Goal: Task Accomplishment & Management: Complete application form

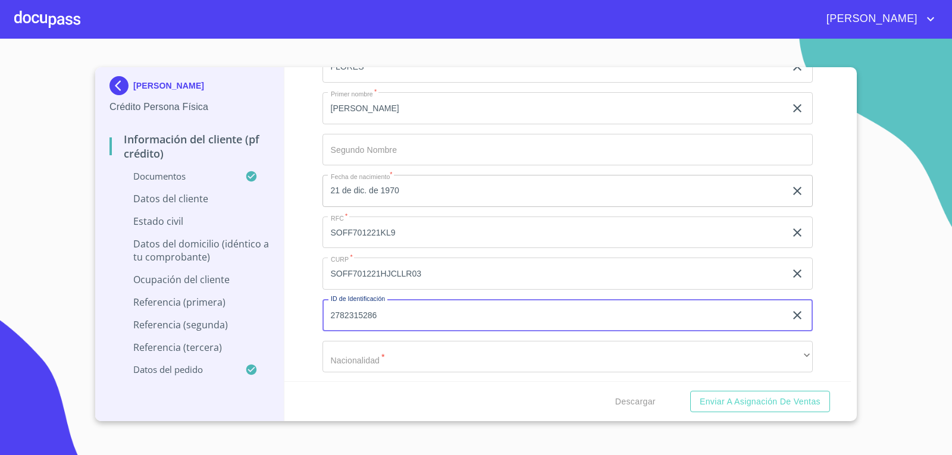
type input "2782315286"
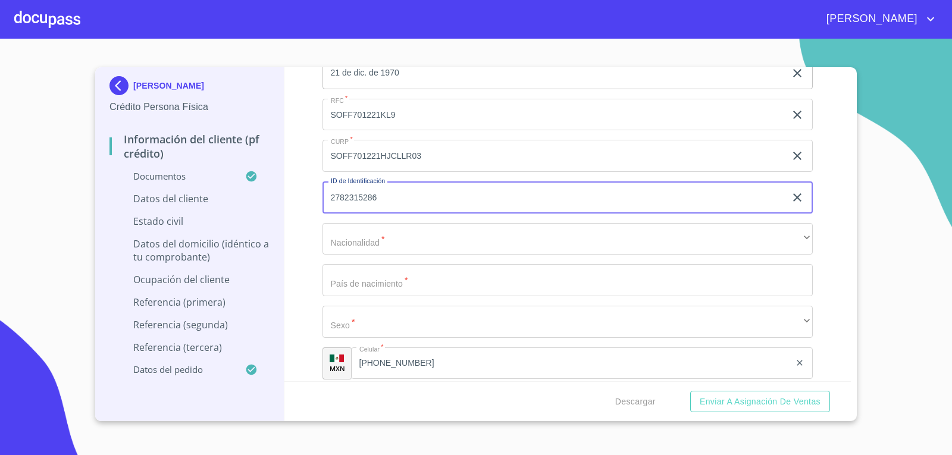
scroll to position [4044, 0]
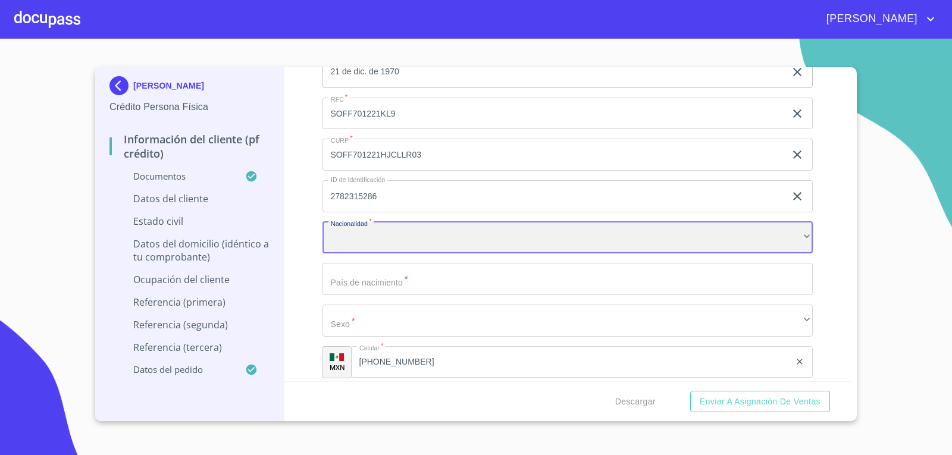
click at [404, 228] on div "​" at bounding box center [567, 238] width 491 height 32
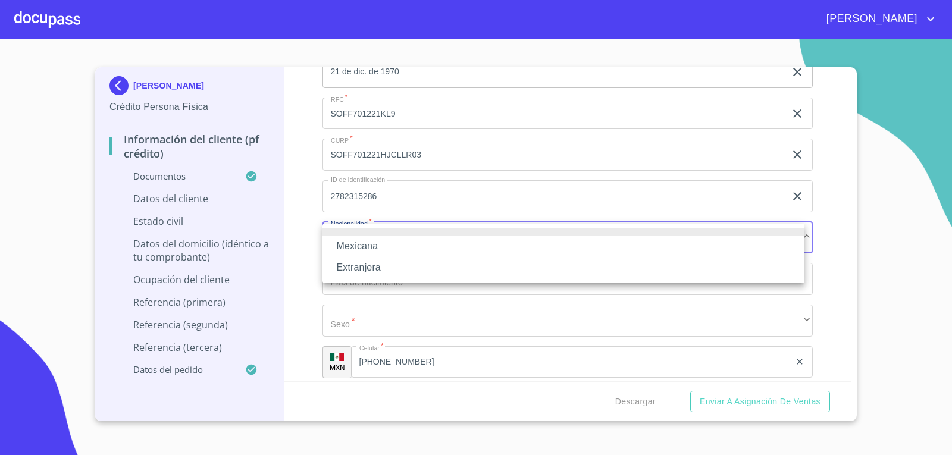
click at [415, 246] on li "Mexicana" at bounding box center [563, 246] width 482 height 21
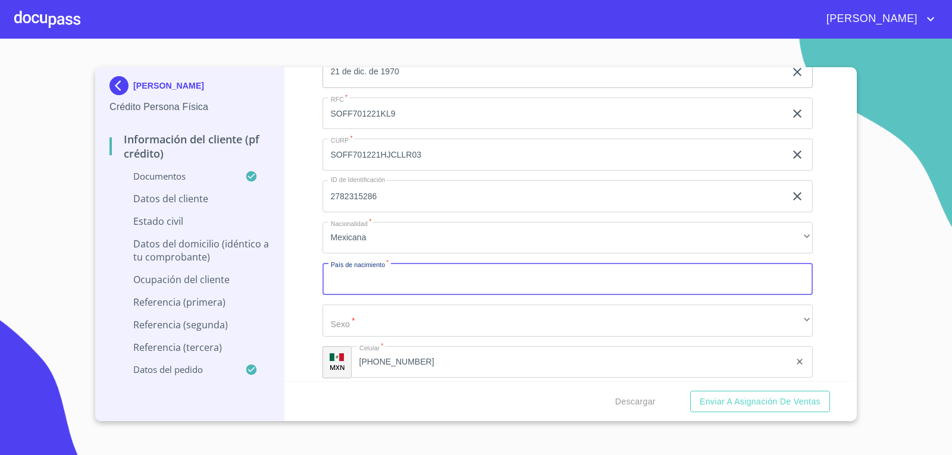
click at [412, 283] on input "Documento de identificación.   *" at bounding box center [567, 279] width 491 height 32
type input "[GEOGRAPHIC_DATA]"
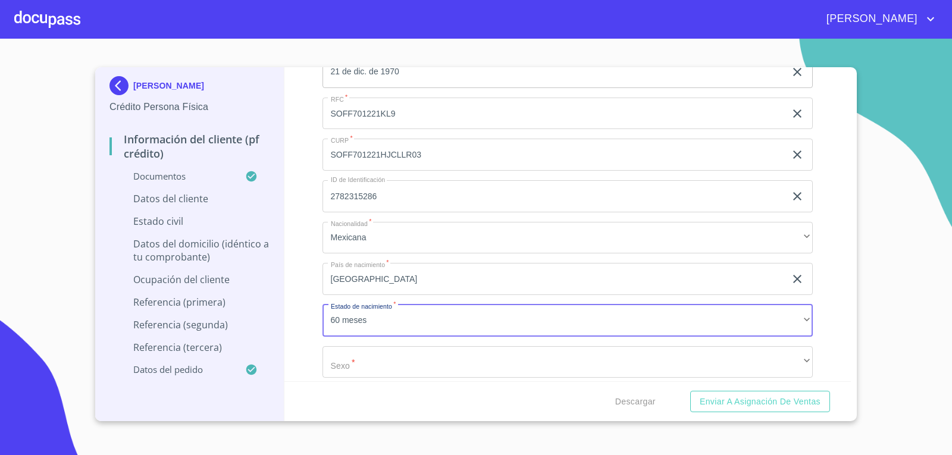
click at [300, 317] on div "Información del cliente (PF crédito) Documentos Documento de identificación.   …" at bounding box center [567, 224] width 567 height 314
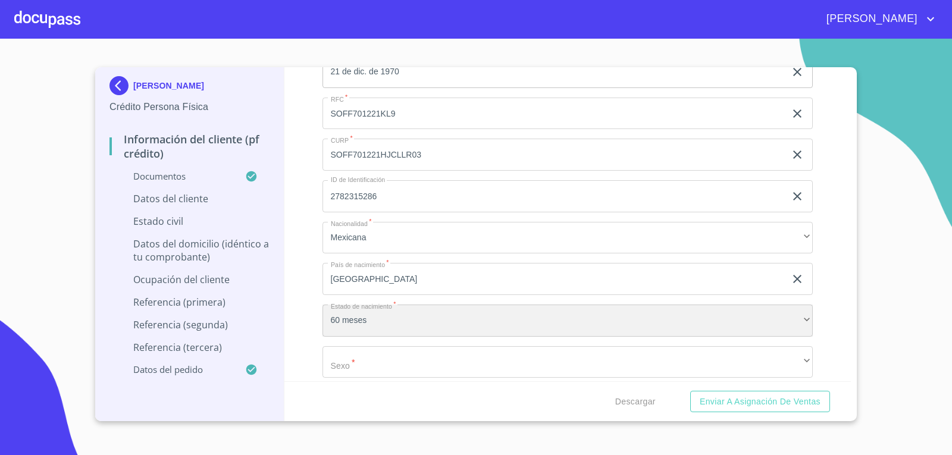
click at [439, 324] on div "60 meses" at bounding box center [567, 320] width 491 height 32
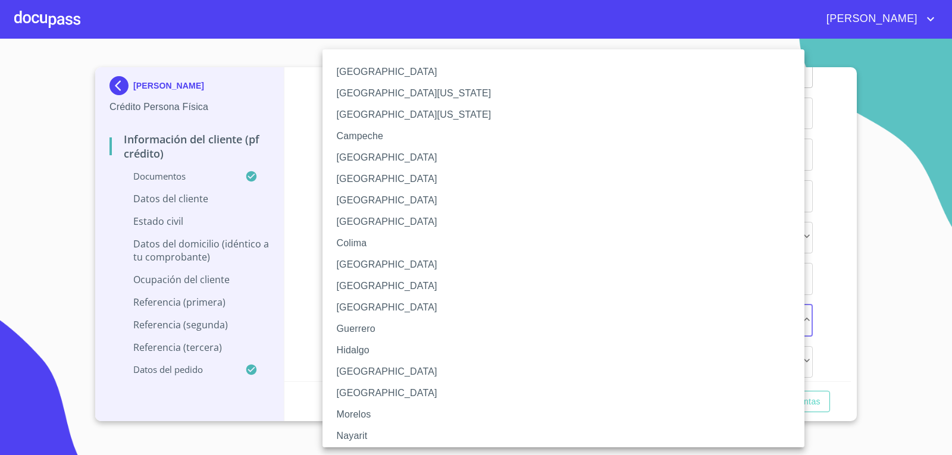
click at [381, 373] on li "[GEOGRAPHIC_DATA]" at bounding box center [567, 371] width 491 height 21
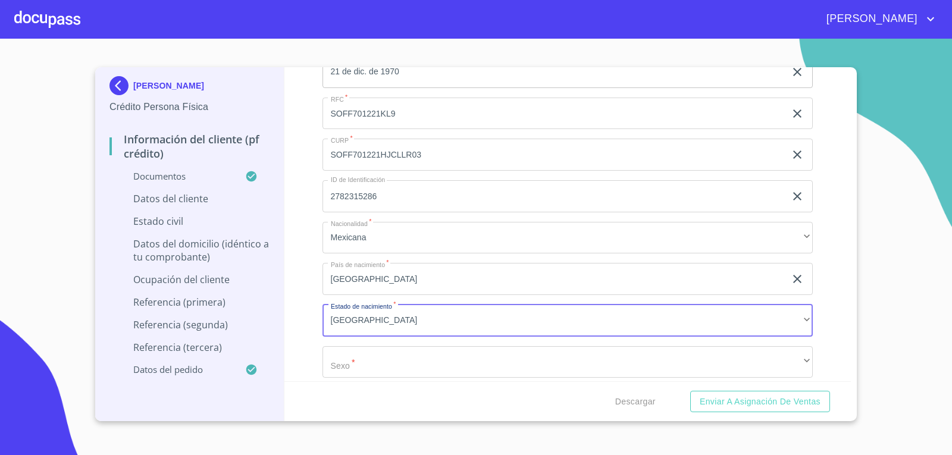
click at [304, 277] on div "Información del cliente (PF crédito) Documentos Documento de identificación.   …" at bounding box center [567, 224] width 567 height 314
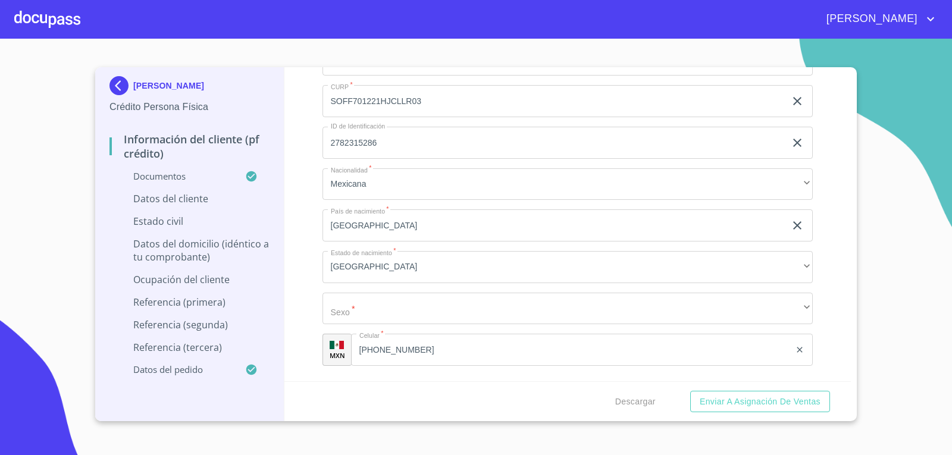
scroll to position [4163, 0]
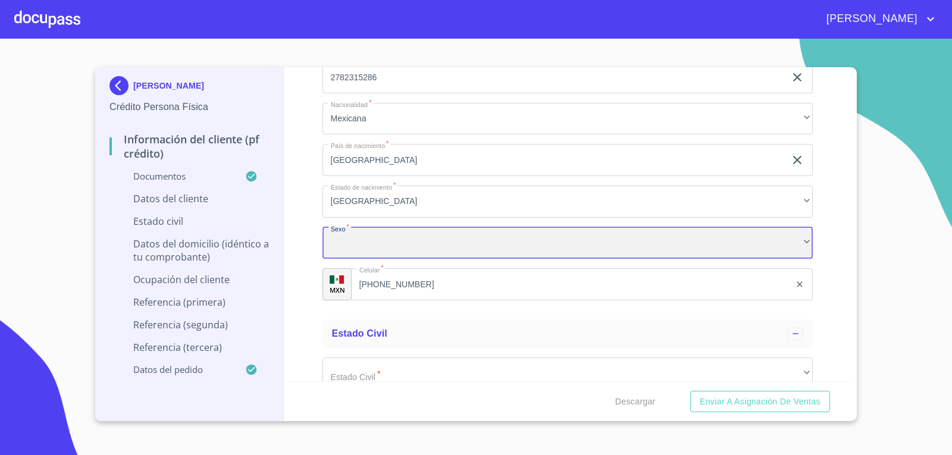
click at [397, 232] on div "​" at bounding box center [567, 243] width 491 height 32
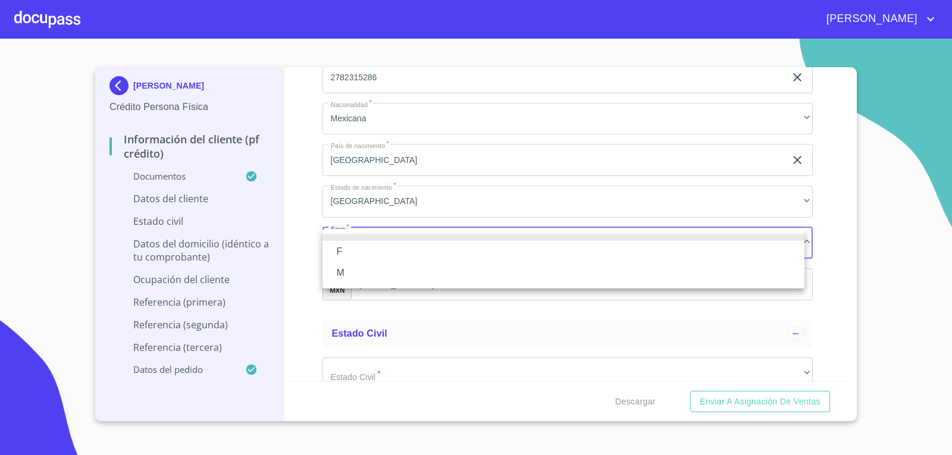
click at [403, 280] on li "M" at bounding box center [563, 272] width 482 height 21
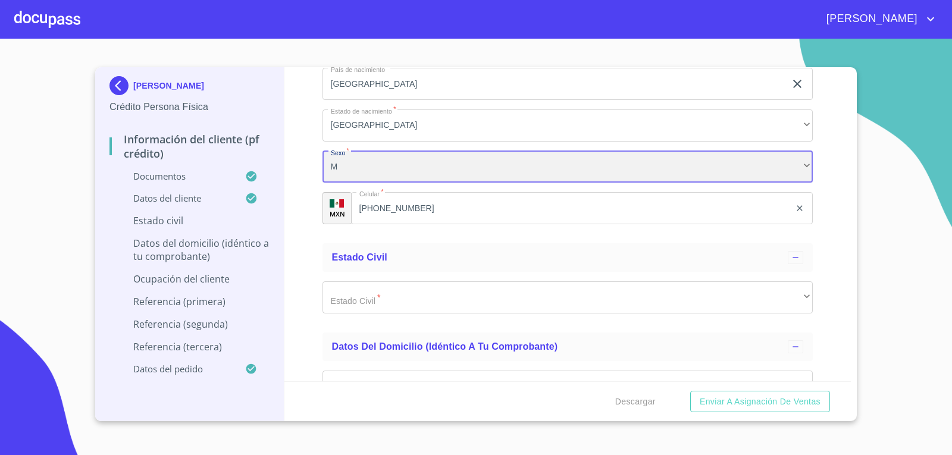
scroll to position [4341, 0]
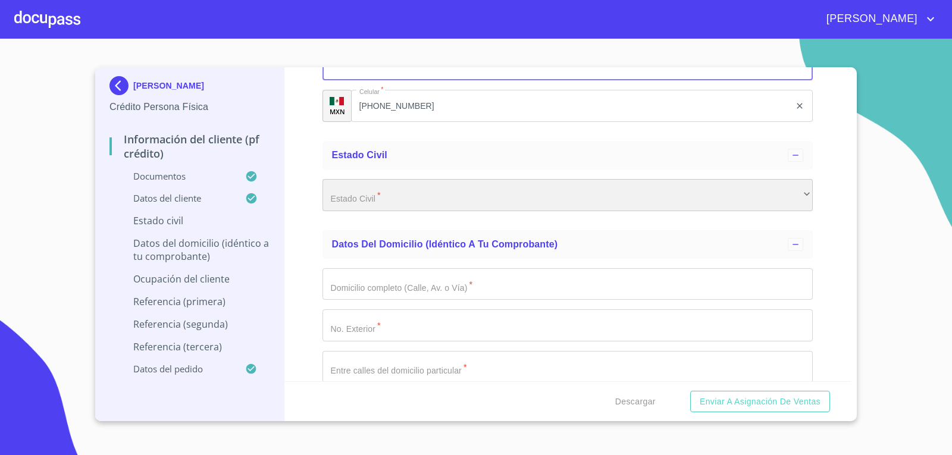
click at [409, 207] on div "​" at bounding box center [567, 195] width 491 height 32
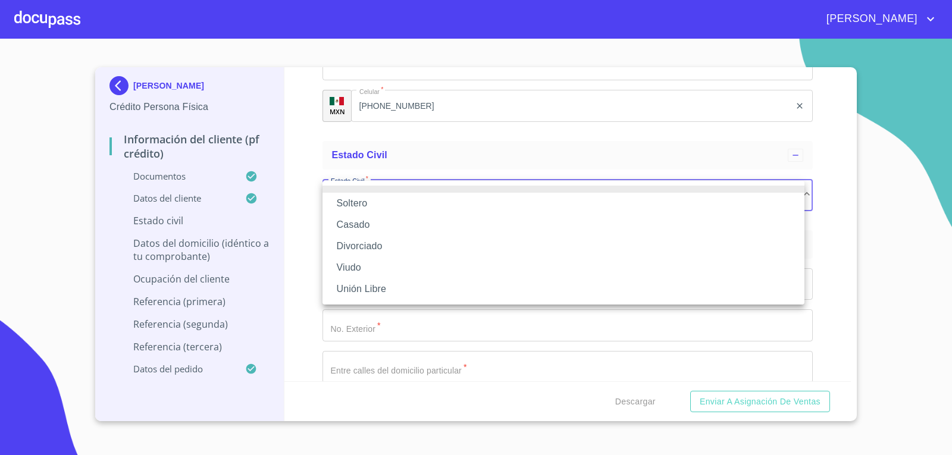
click at [406, 212] on li "Soltero" at bounding box center [563, 203] width 482 height 21
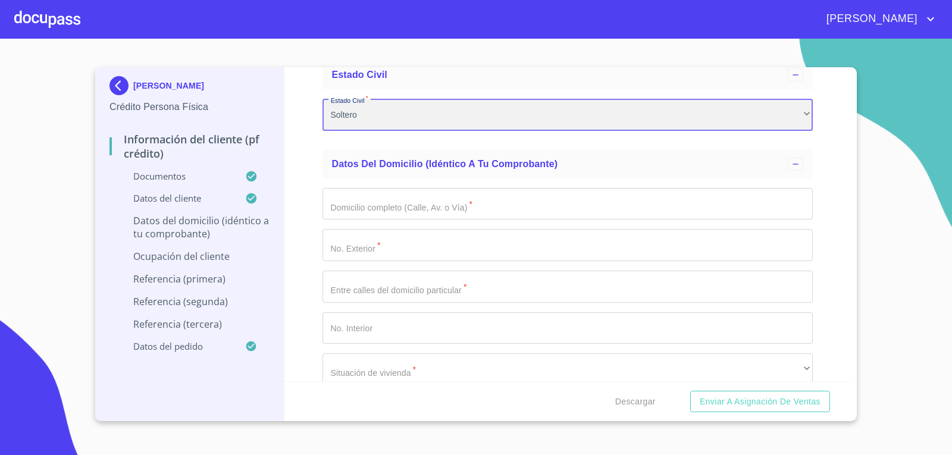
scroll to position [4401, 0]
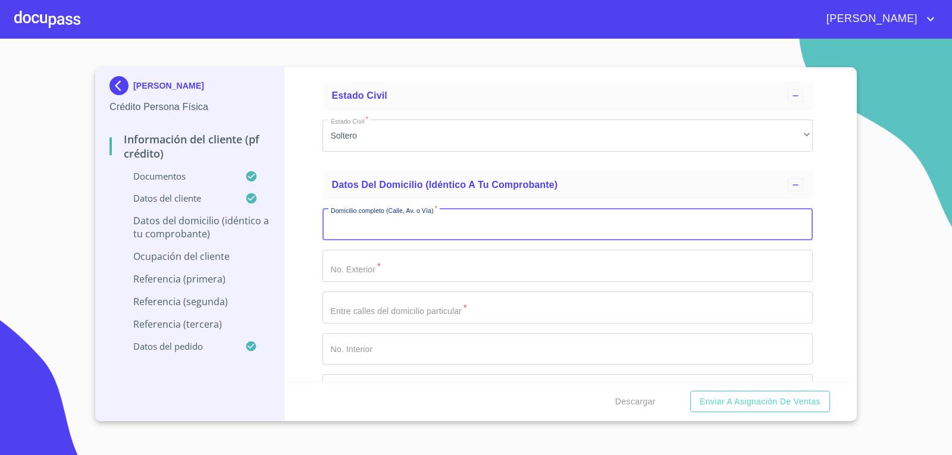
click at [455, 229] on input "Documento de identificación.   *" at bounding box center [567, 225] width 491 height 32
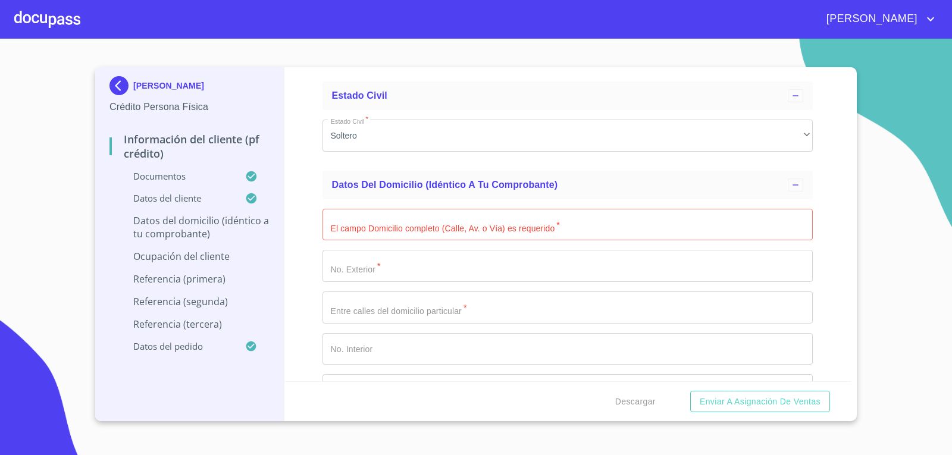
click at [686, 241] on div "El campo Domicilio completo (Calle, Av. o Vía) es requerido   * ​ No. Exterior…" at bounding box center [567, 431] width 491 height 465
click at [658, 227] on input "Documento de identificación.   *" at bounding box center [567, 225] width 491 height 32
type input "h"
type input "HIDALGO"
click at [454, 275] on input "Documento de identificación.   *" at bounding box center [567, 266] width 491 height 32
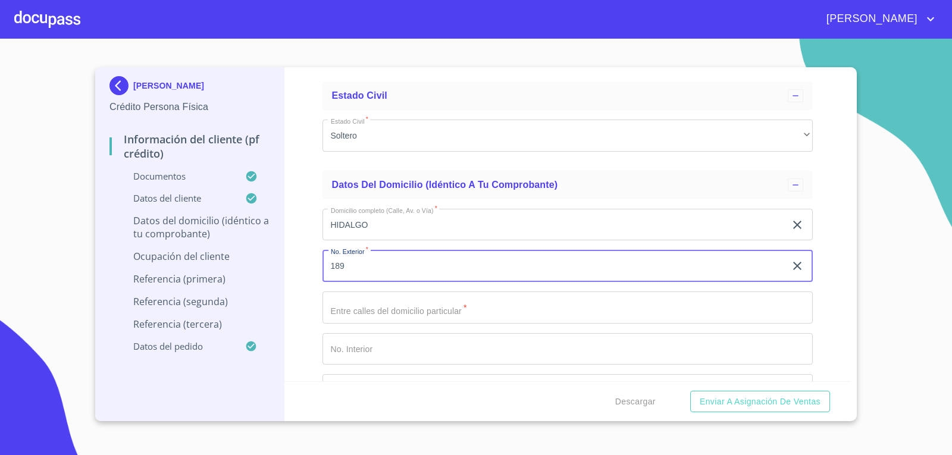
type input "189"
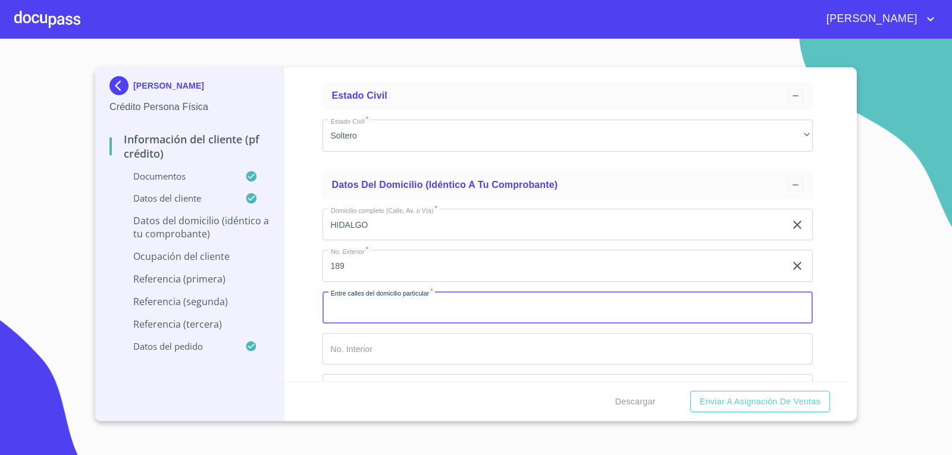
click at [471, 302] on input "Documento de identificación.   *" at bounding box center [567, 307] width 491 height 32
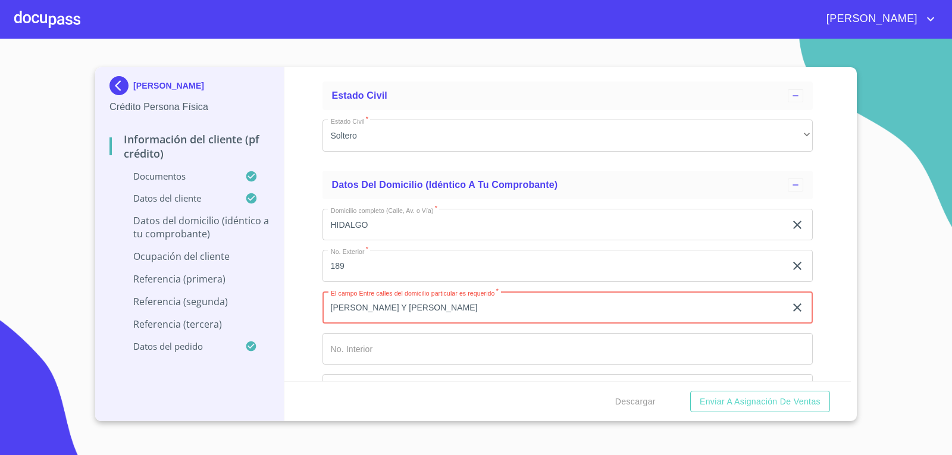
scroll to position [4520, 0]
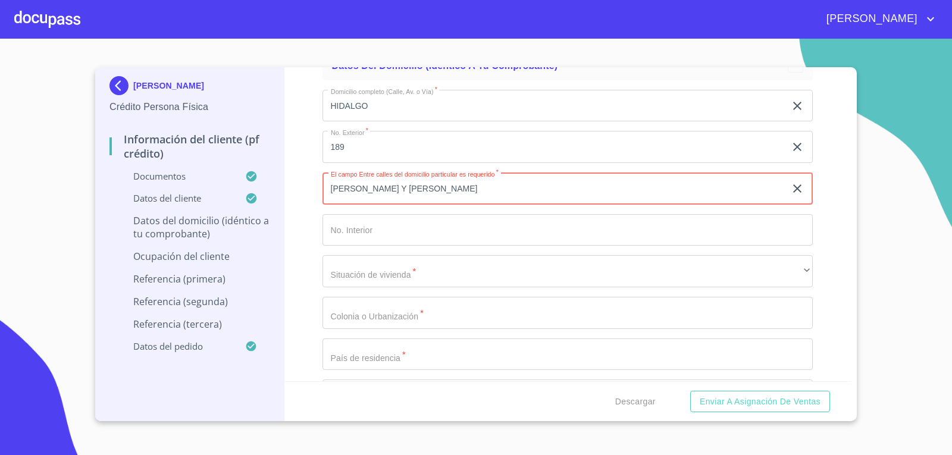
type input "[PERSON_NAME] Y [PERSON_NAME]"
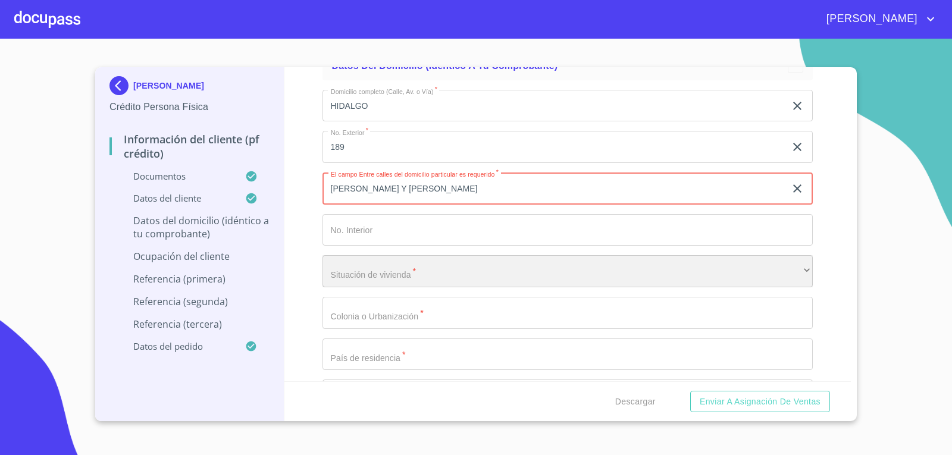
click at [369, 274] on div "​" at bounding box center [567, 271] width 491 height 32
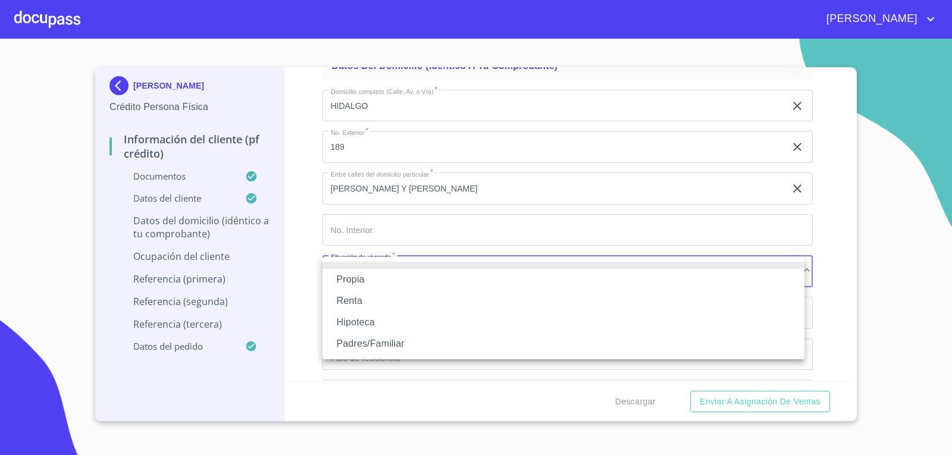
click at [367, 282] on li "Propia" at bounding box center [563, 279] width 482 height 21
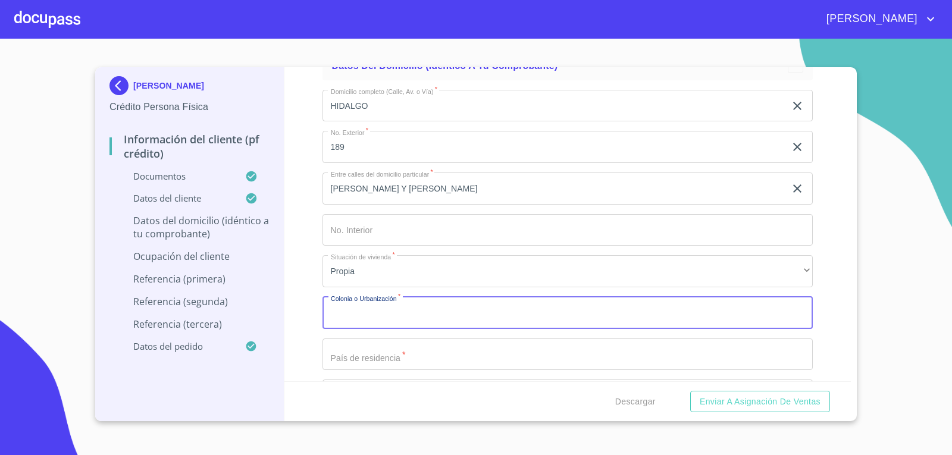
click at [395, 310] on div "Domicilio completo (Calle, Av. o Vía)   * HIDALGO ​ No. Exterior   * 189 ​ Ent…" at bounding box center [567, 312] width 491 height 465
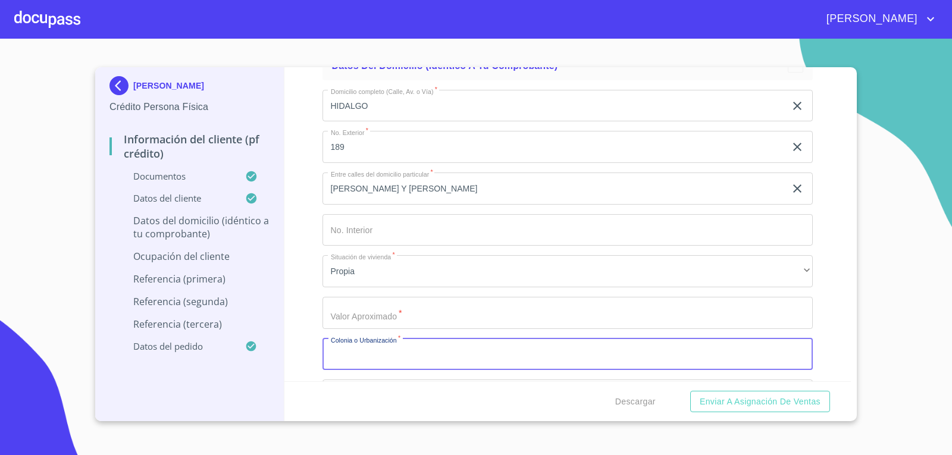
click at [397, 316] on input "Documento de identificación.   *" at bounding box center [567, 313] width 491 height 32
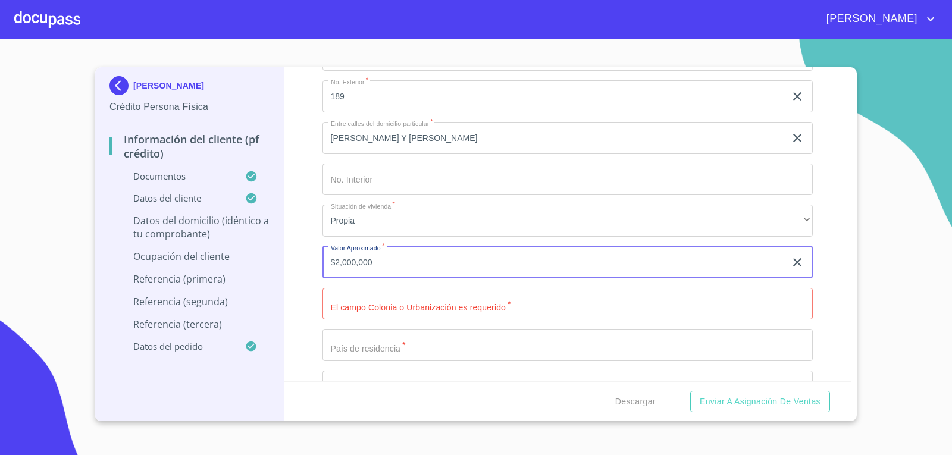
scroll to position [4639, 0]
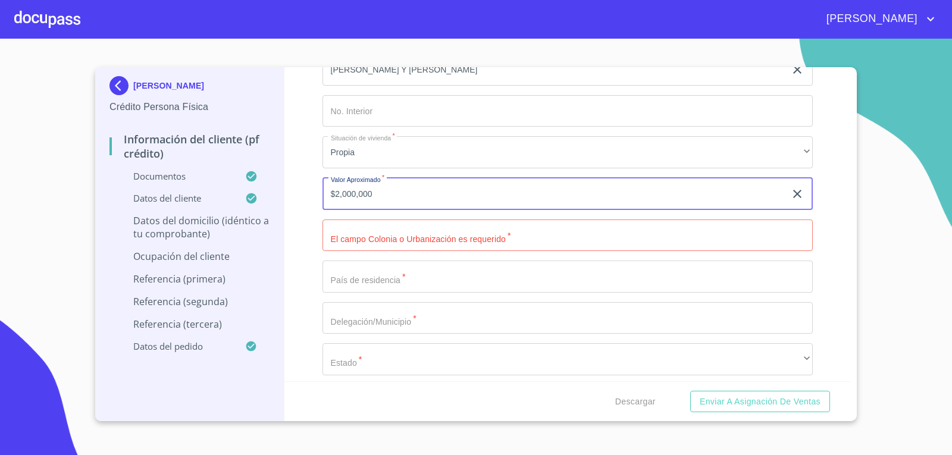
type input "$2,000,000"
click at [311, 263] on div "Información del cliente (PF crédito) Documentos Documento de identificación.   …" at bounding box center [567, 224] width 567 height 314
click at [356, 241] on input "Documento de identificación.   *" at bounding box center [567, 235] width 491 height 32
click at [362, 231] on input "Documento de identificación.   *" at bounding box center [567, 235] width 491 height 32
type input "LOC [PERSON_NAME]"
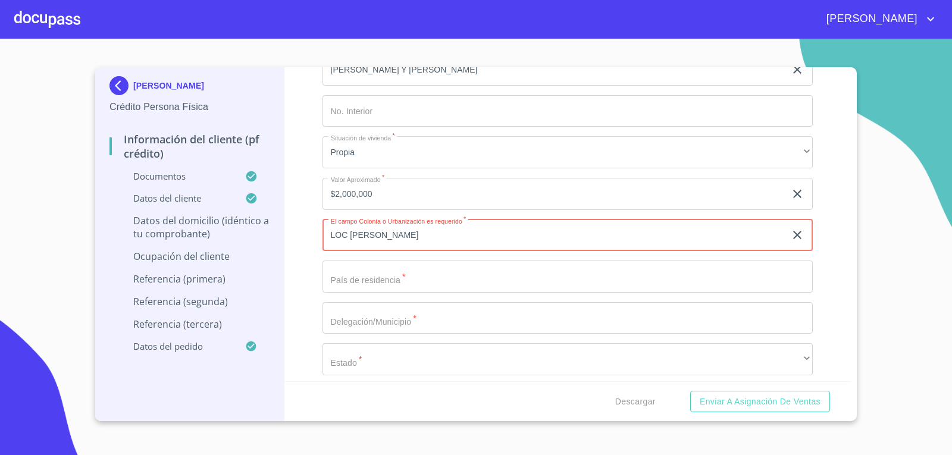
click at [357, 278] on input "Documento de identificación.   *" at bounding box center [567, 276] width 491 height 32
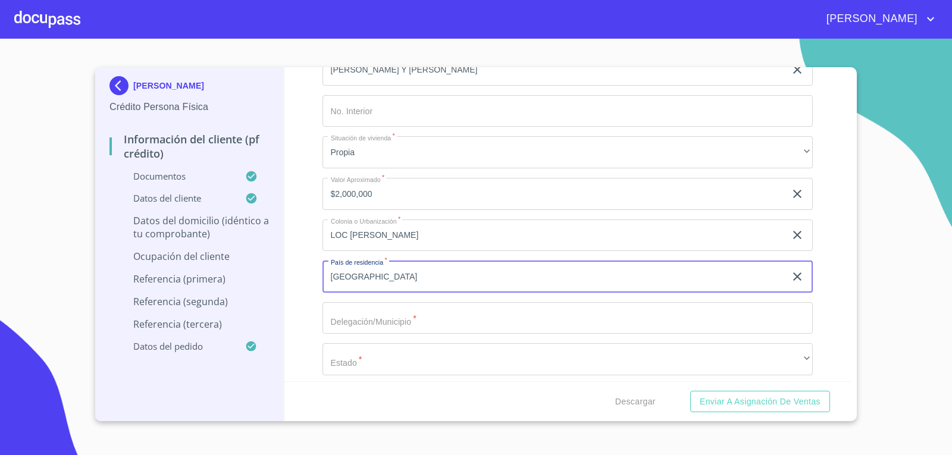
type input "[GEOGRAPHIC_DATA]"
click at [303, 305] on div "Información del cliente (PF crédito) Documentos Documento de identificación.   …" at bounding box center [567, 224] width 567 height 314
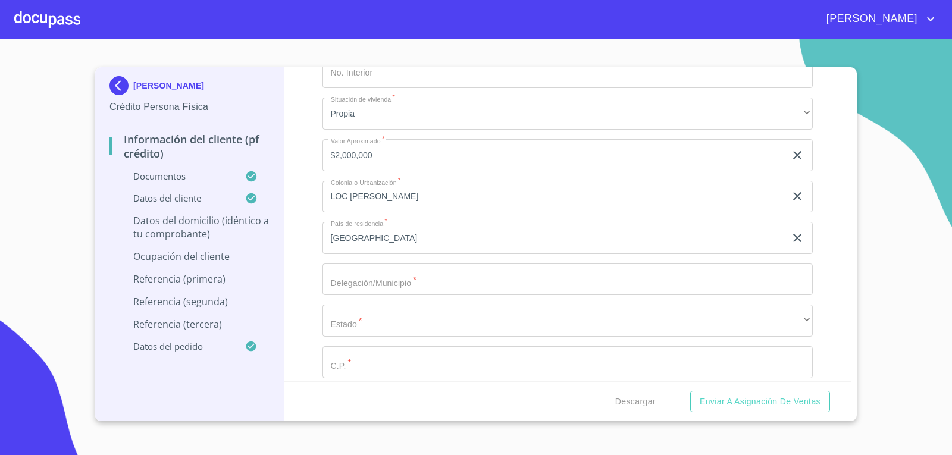
scroll to position [4698, 0]
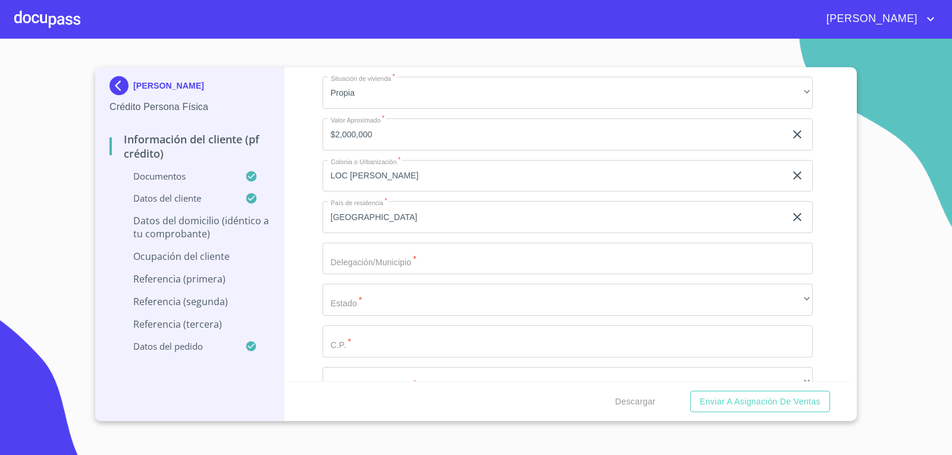
click at [427, 269] on input "Documento de identificación.   *" at bounding box center [567, 259] width 491 height 32
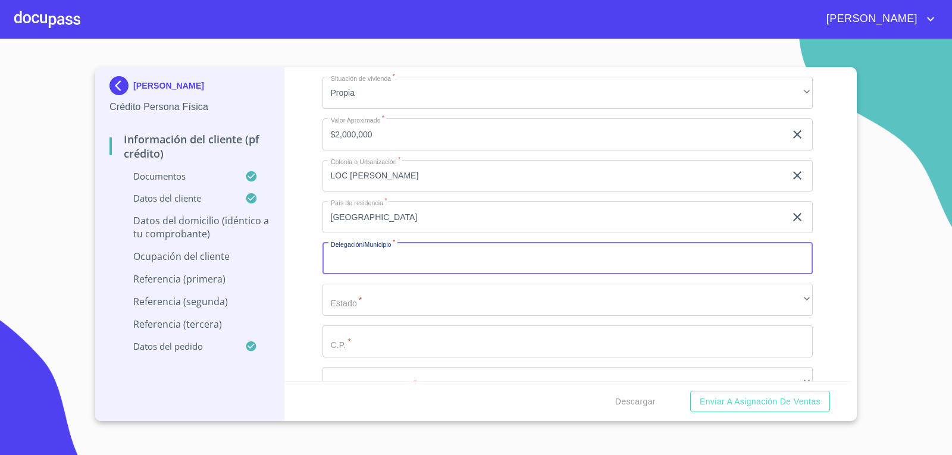
click at [411, 259] on input "Documento de identificación.   *" at bounding box center [567, 259] width 491 height 32
click at [418, 258] on input "Documento de identificación.   *" at bounding box center [567, 259] width 491 height 32
type input "ZACOALCO DE TORRES"
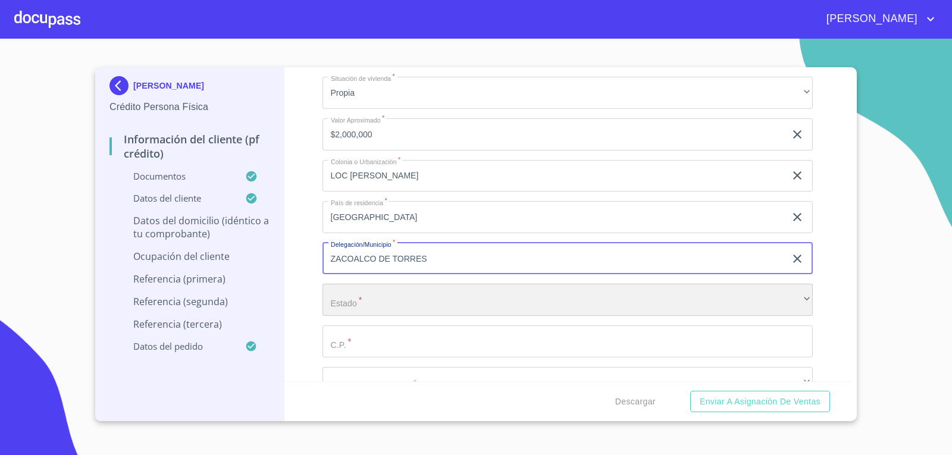
click at [354, 307] on div "​" at bounding box center [567, 300] width 491 height 32
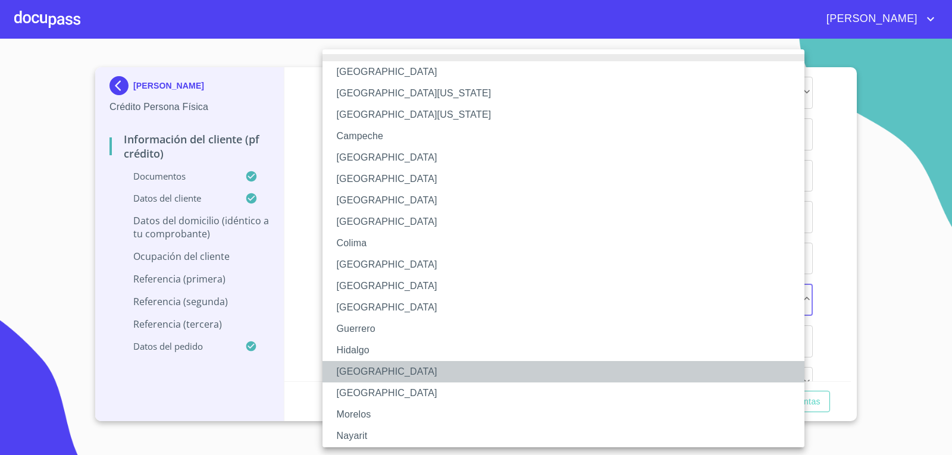
click at [372, 368] on li "[GEOGRAPHIC_DATA]" at bounding box center [567, 371] width 491 height 21
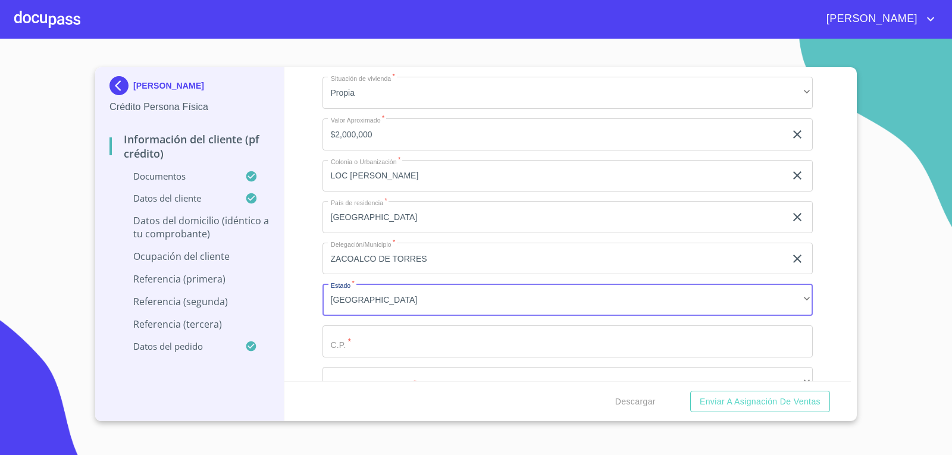
click at [288, 287] on div "Información del cliente (PF crédito) Documentos Documento de identificación.   …" at bounding box center [567, 224] width 567 height 314
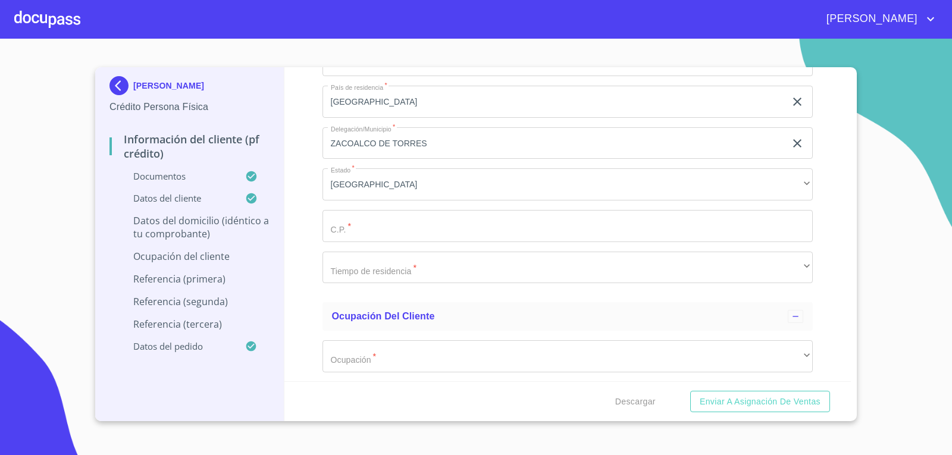
scroll to position [4817, 0]
click at [385, 228] on input "Documento de identificación.   *" at bounding box center [567, 222] width 491 height 32
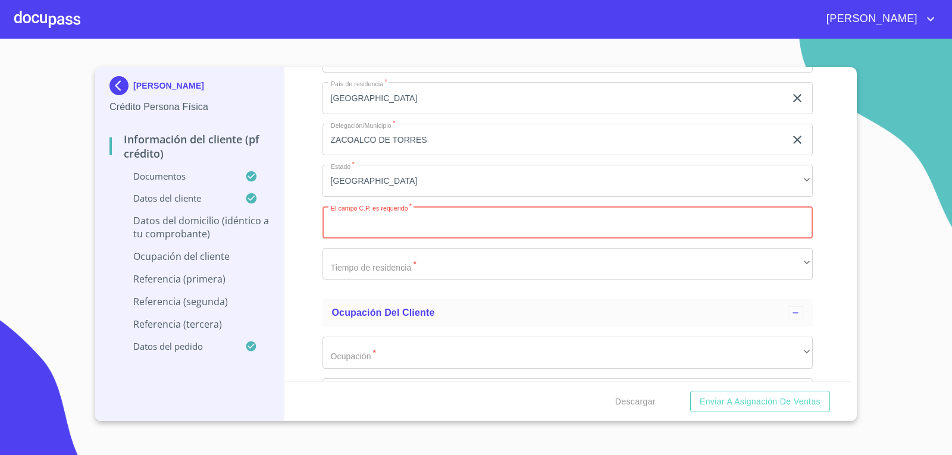
click at [469, 232] on input "Documento de identificación.   *" at bounding box center [567, 222] width 491 height 32
type input "45770"
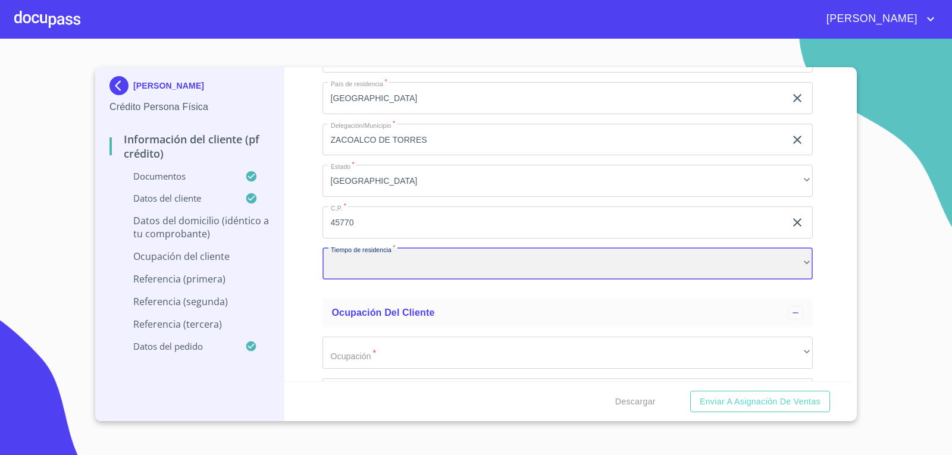
click at [462, 265] on div "​" at bounding box center [567, 264] width 491 height 32
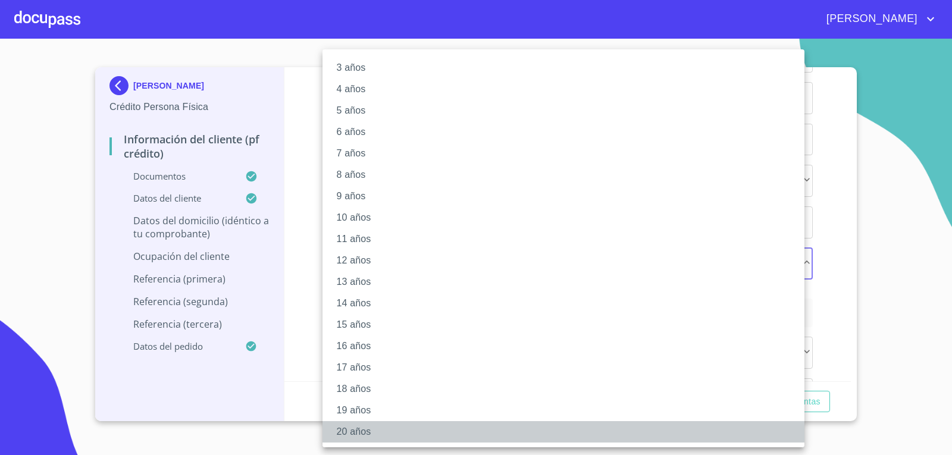
click at [394, 432] on li "20 años" at bounding box center [567, 431] width 491 height 21
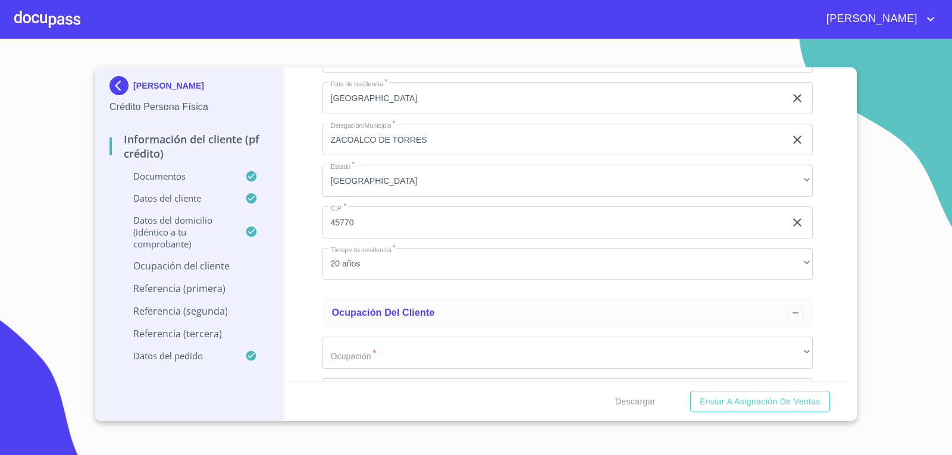
click at [296, 303] on div "Información del cliente (PF crédito) Documentos Documento de identificación.   …" at bounding box center [567, 224] width 567 height 314
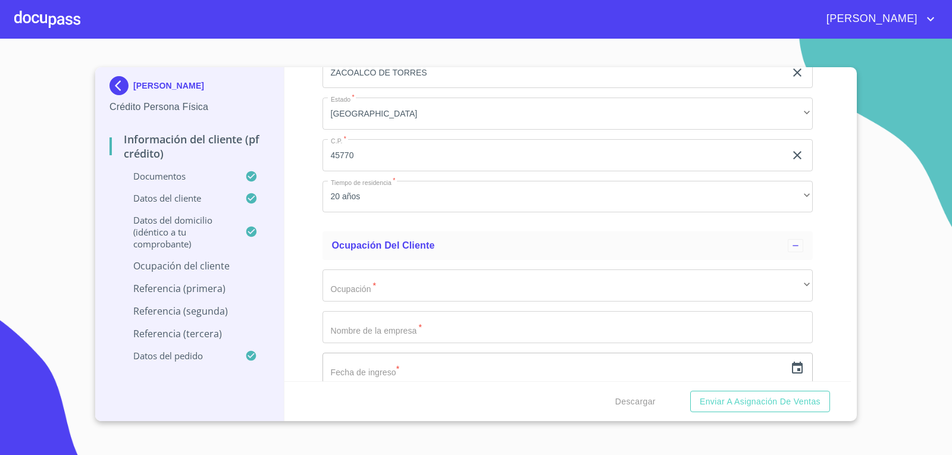
scroll to position [4996, 0]
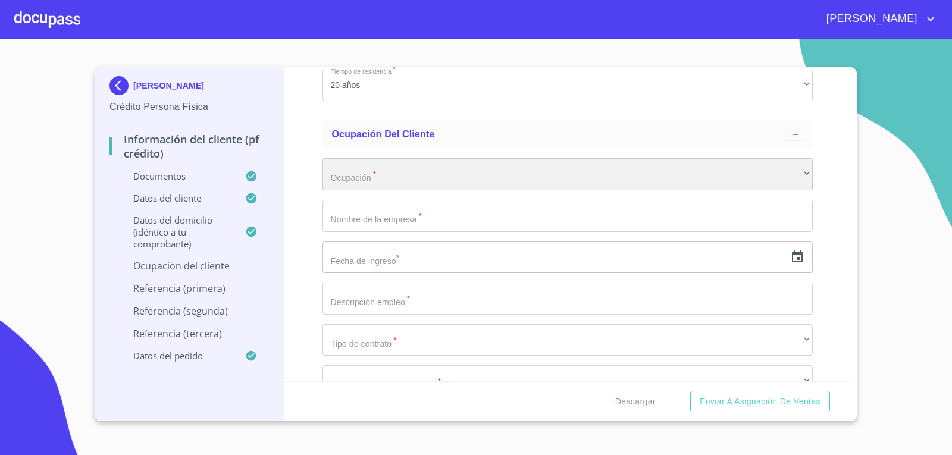
click at [419, 158] on div "​" at bounding box center [567, 174] width 491 height 32
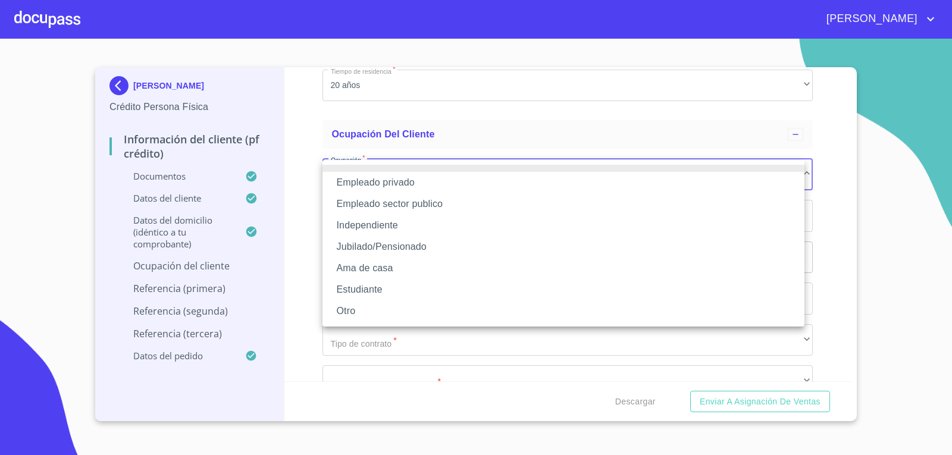
click at [398, 225] on li "Independiente" at bounding box center [563, 225] width 482 height 21
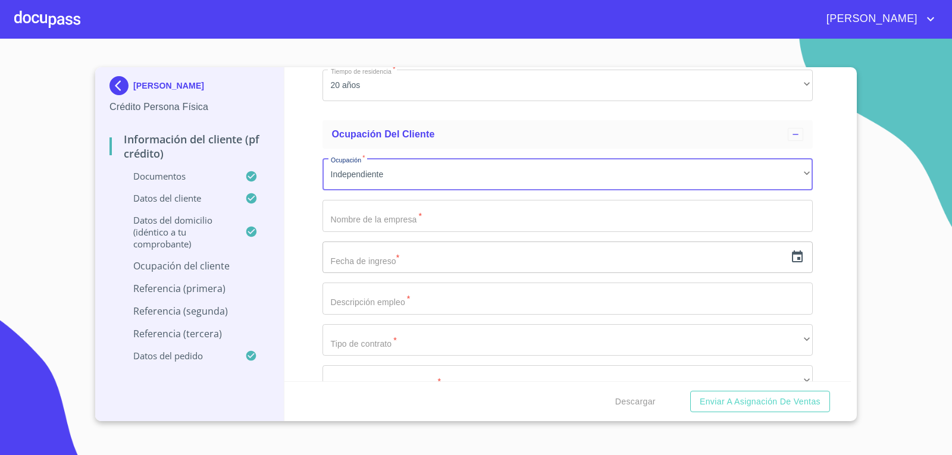
click at [418, 218] on input "Documento de identificación.   *" at bounding box center [567, 216] width 491 height 32
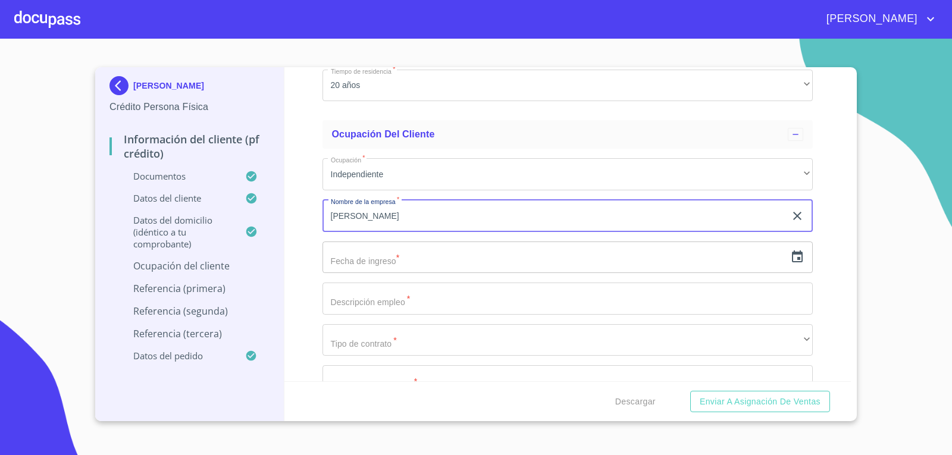
type input "[PERSON_NAME]"
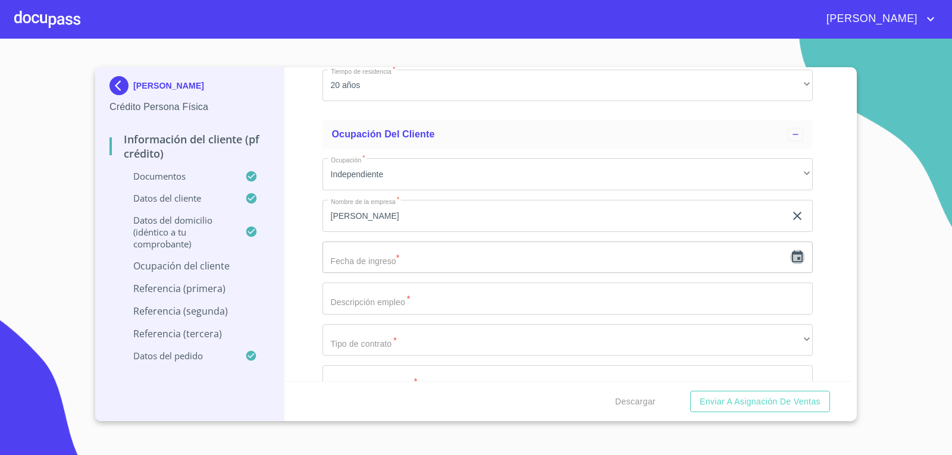
click at [792, 259] on icon "button" at bounding box center [797, 256] width 11 height 12
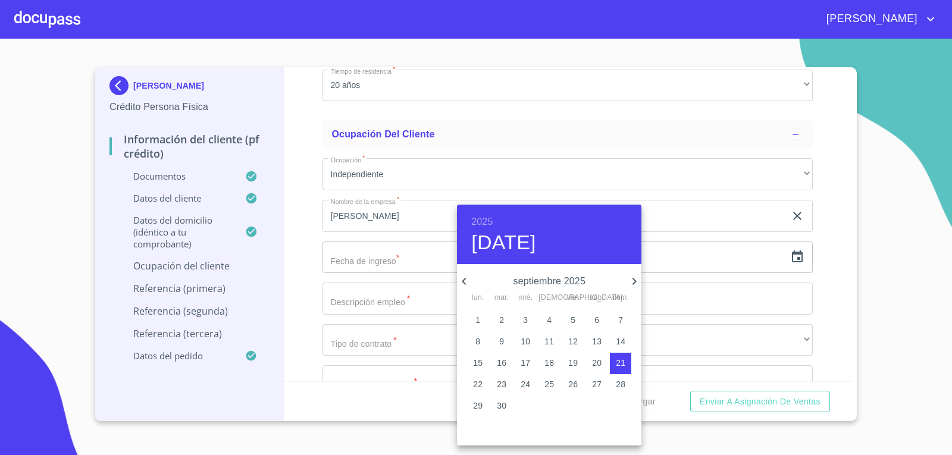
click at [488, 219] on h6 "2025" at bounding box center [481, 222] width 21 height 17
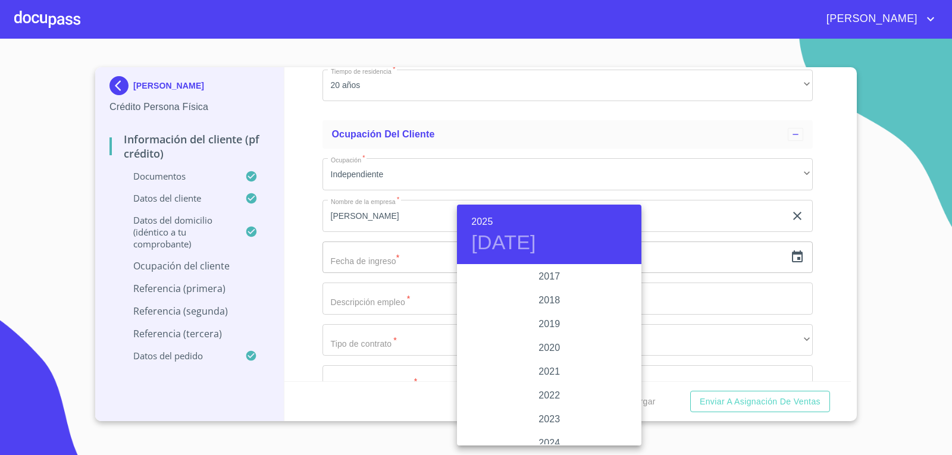
scroll to position [2189, 0]
click at [549, 306] on div "2018" at bounding box center [549, 302] width 184 height 24
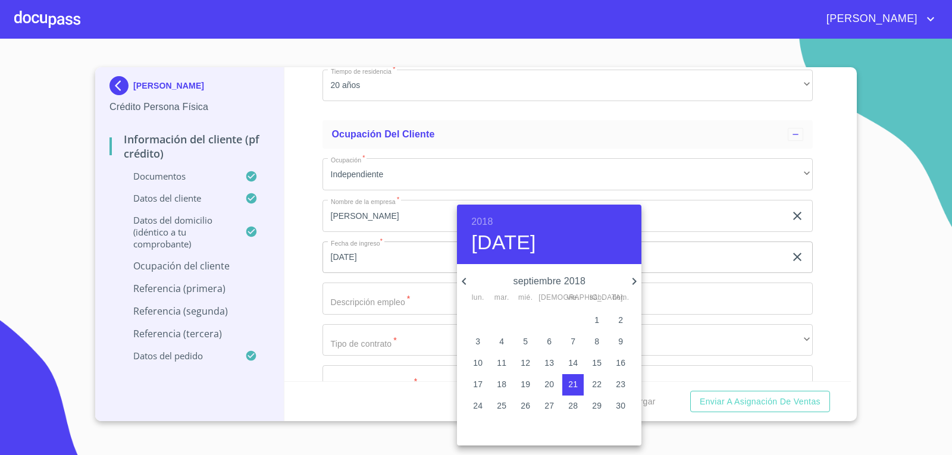
click at [463, 278] on icon "button" at bounding box center [464, 281] width 14 height 14
click at [526, 320] on p "1" at bounding box center [525, 320] width 5 height 12
type input "1 de ago. de 2018"
click at [303, 282] on div at bounding box center [476, 227] width 952 height 455
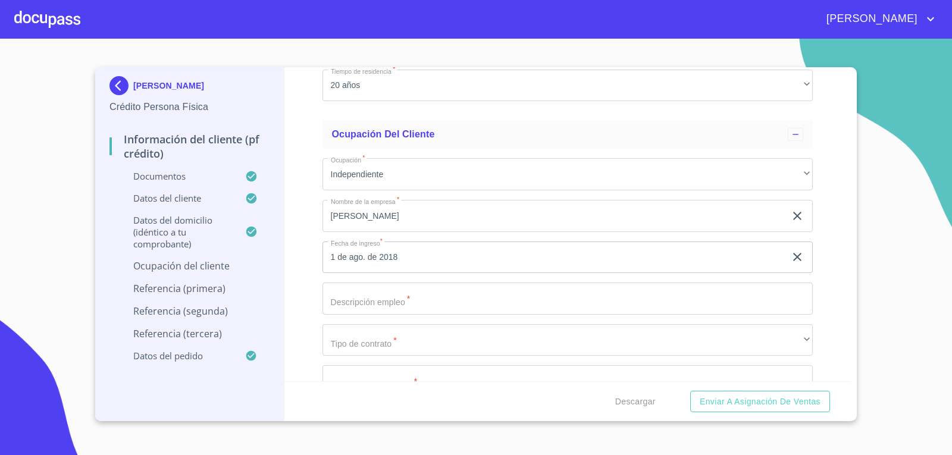
click at [404, 301] on input "Documento de identificación.   *" at bounding box center [567, 298] width 491 height 32
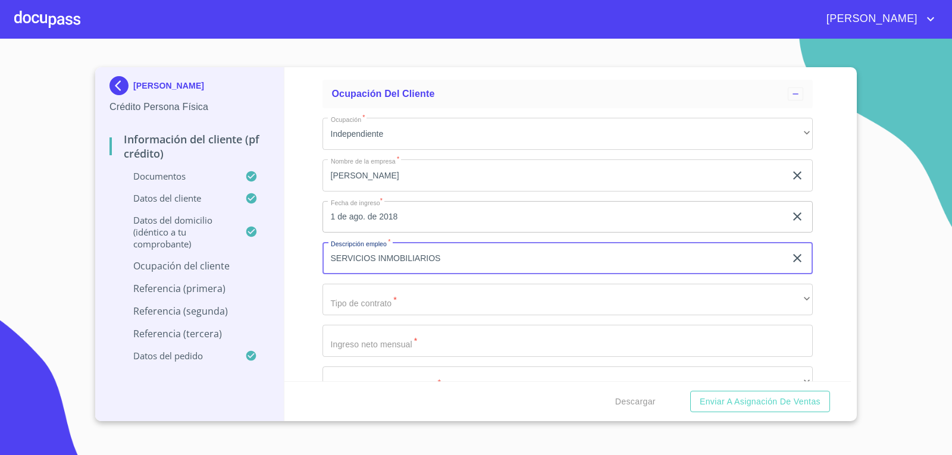
scroll to position [5055, 0]
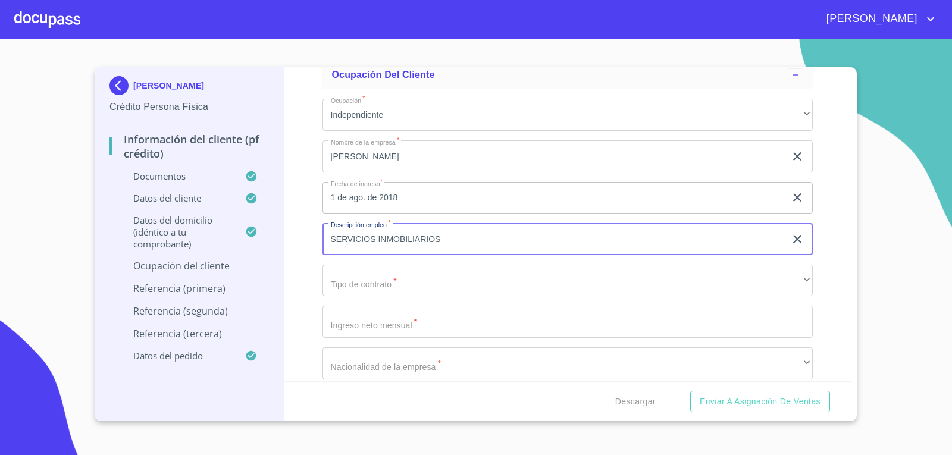
type input "SERVICIOS INMOBILIARIOS"
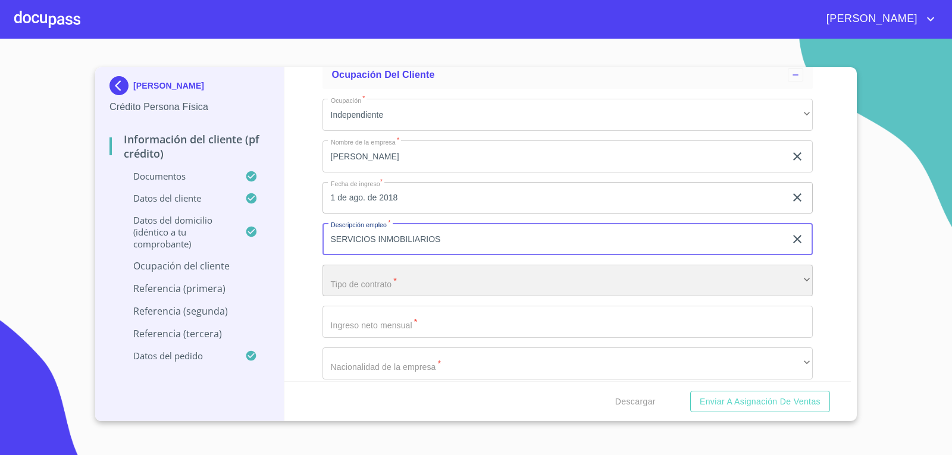
click at [425, 285] on div "​" at bounding box center [567, 281] width 491 height 32
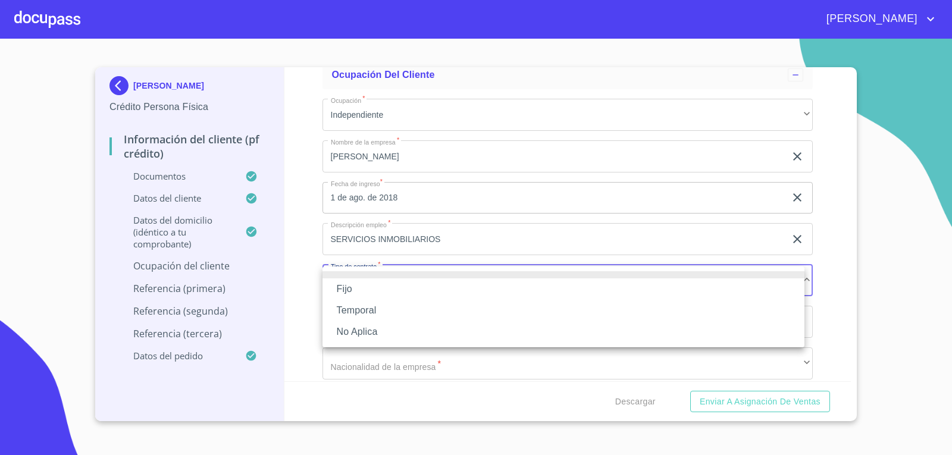
click at [428, 334] on li "No Aplica" at bounding box center [563, 331] width 482 height 21
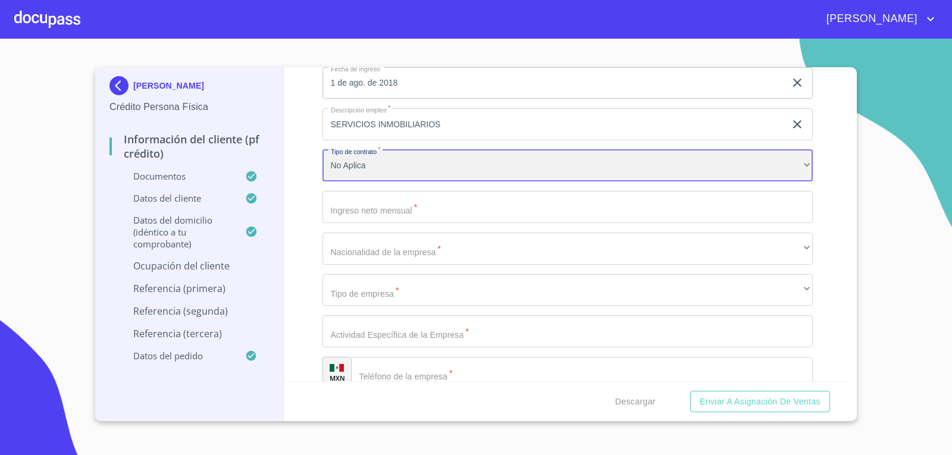
scroll to position [5174, 0]
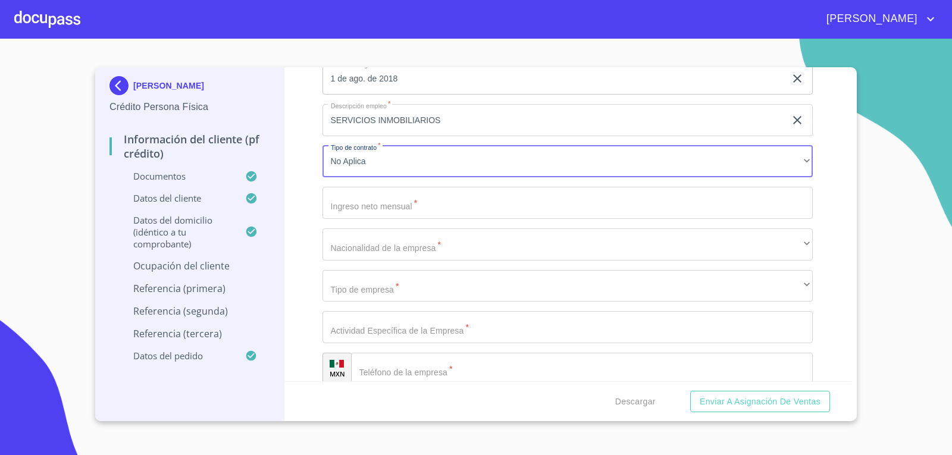
click at [416, 207] on input "Documento de identificación.   *" at bounding box center [567, 203] width 491 height 32
click at [291, 244] on div "Información del cliente (PF crédito) Documentos Documento de identificación.   …" at bounding box center [567, 224] width 567 height 314
click at [362, 207] on input "450000" at bounding box center [553, 203] width 463 height 32
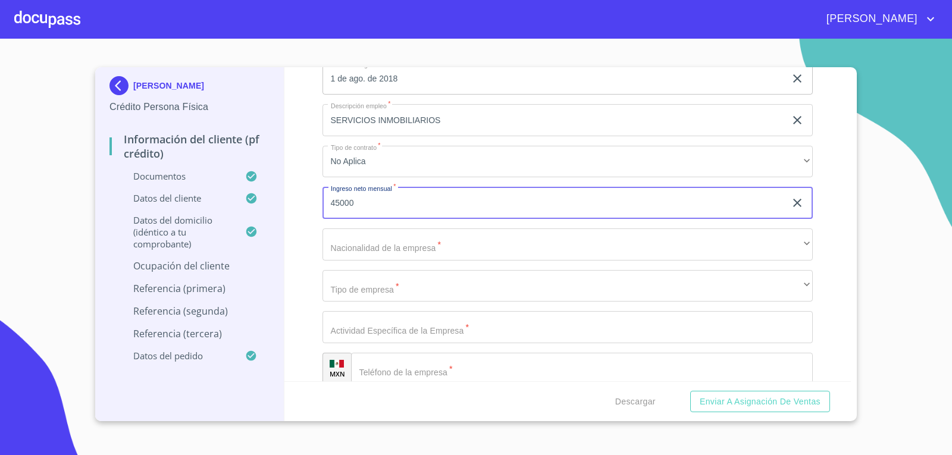
type input "45000"
click at [284, 237] on div "Información del cliente (PF crédito) Documentos Documento de identificación.   …" at bounding box center [567, 224] width 567 height 314
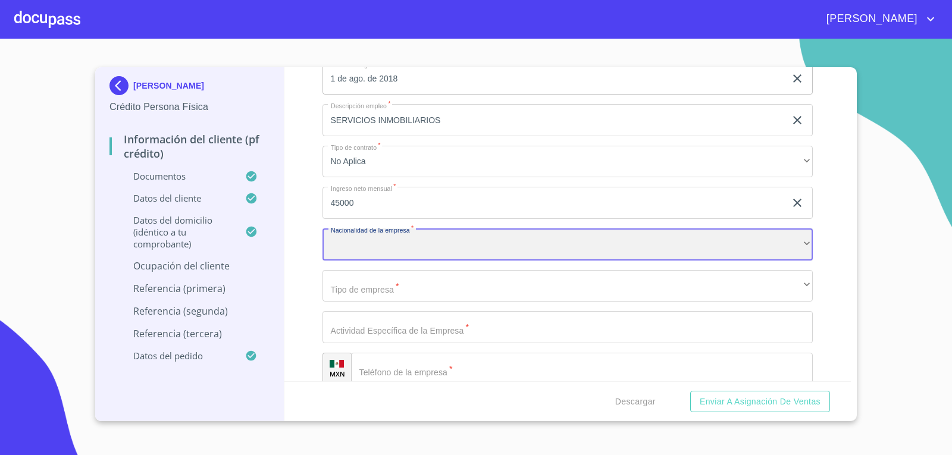
click at [375, 254] on div "​" at bounding box center [567, 244] width 491 height 32
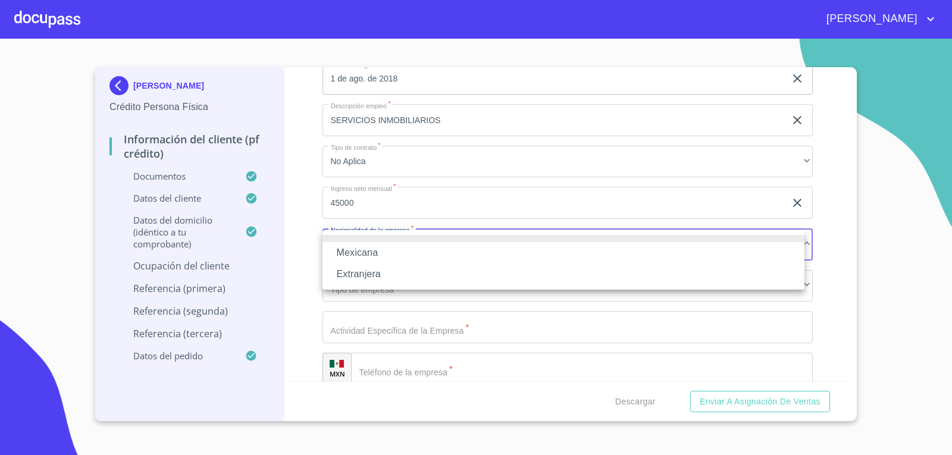
click at [375, 254] on li "Mexicana" at bounding box center [563, 252] width 482 height 21
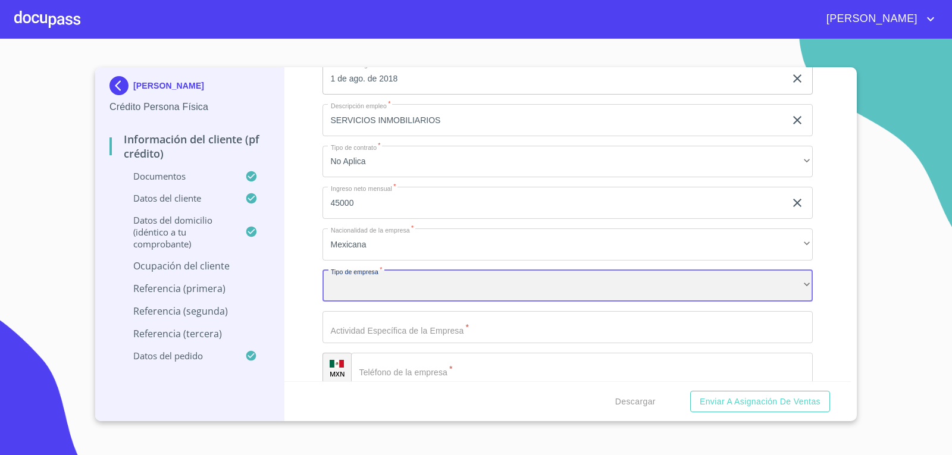
click at [403, 280] on div "​" at bounding box center [567, 286] width 491 height 32
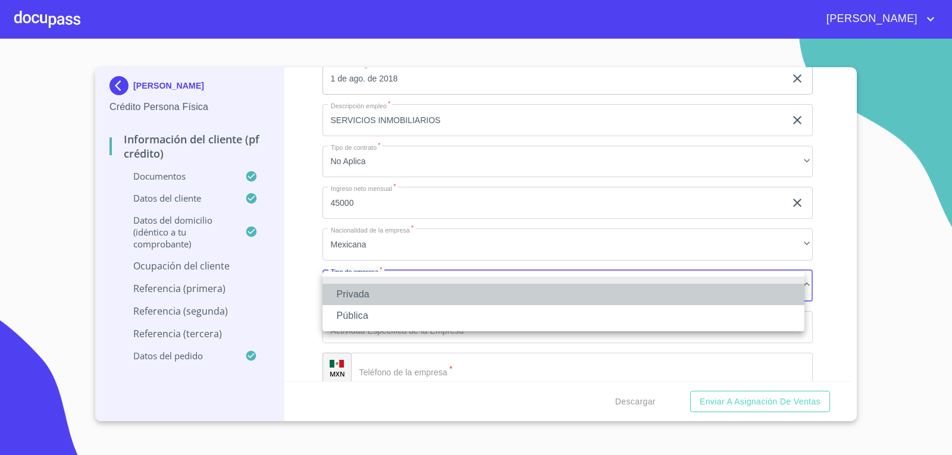
click at [388, 294] on li "Privada" at bounding box center [563, 294] width 482 height 21
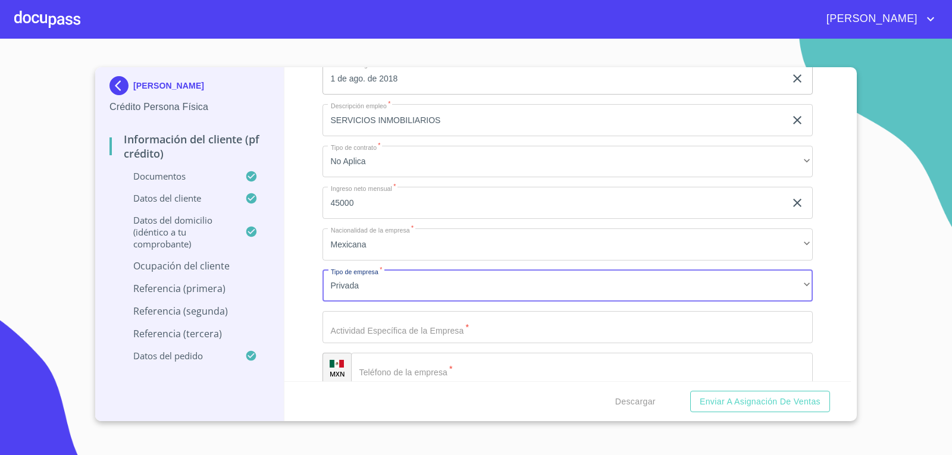
click at [297, 289] on div "Información del cliente (PF crédito) Documentos Documento de identificación.   …" at bounding box center [567, 224] width 567 height 314
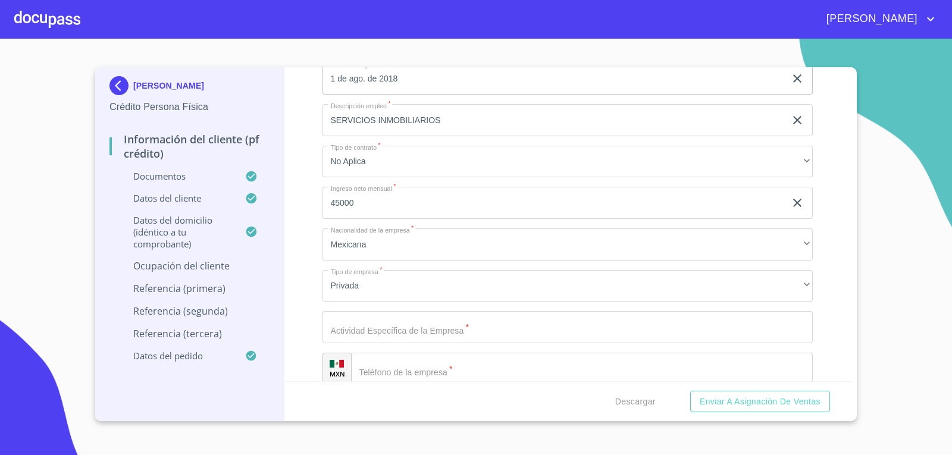
scroll to position [5293, 0]
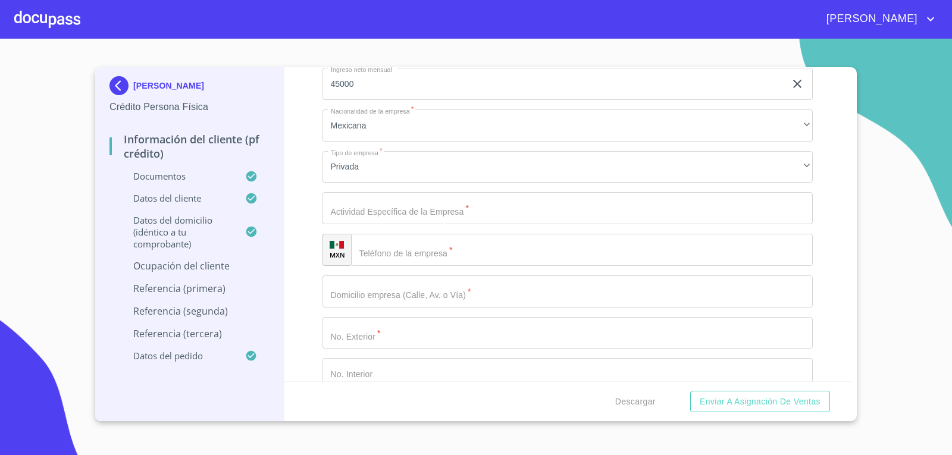
click at [407, 219] on input "Documento de identificación.   *" at bounding box center [567, 208] width 491 height 32
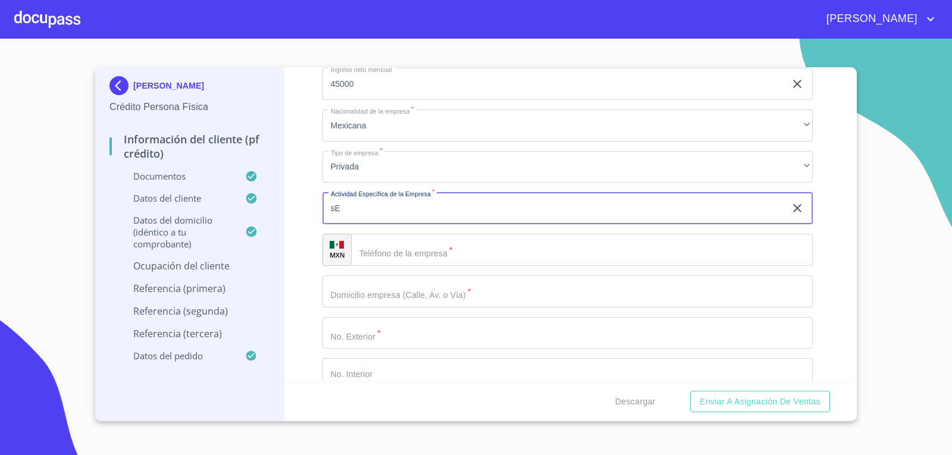
type input "s"
type input "Servicios Inmobiliairos"
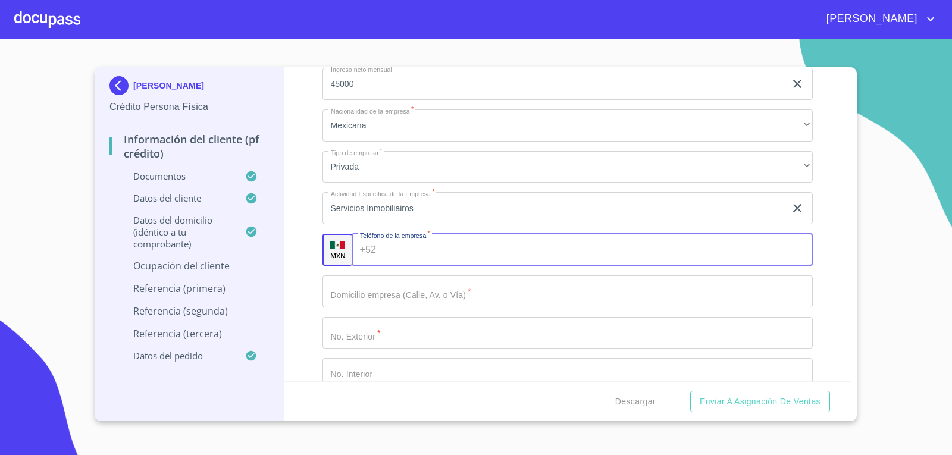
click at [417, 250] on input "Documento de identificación.   *" at bounding box center [597, 250] width 432 height 32
type input "[PHONE_NUMBER]"
click at [511, 286] on input "Documento de identificación.   *" at bounding box center [567, 291] width 491 height 32
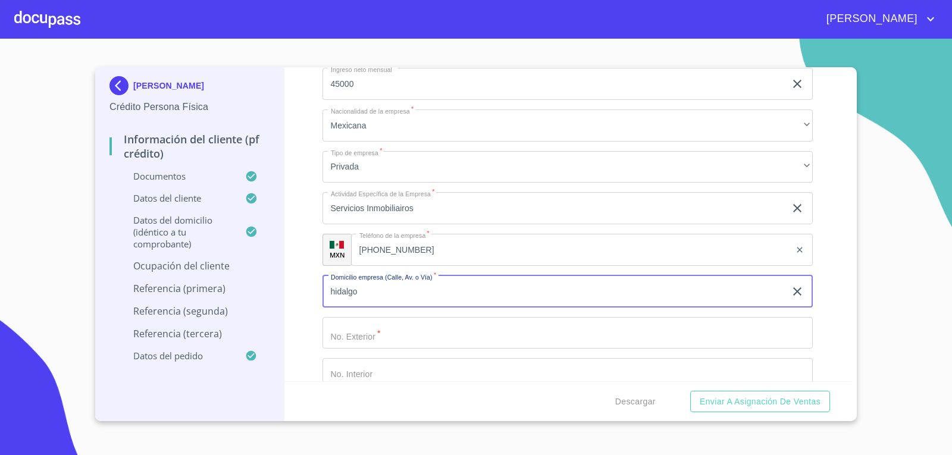
type input "hidalgo"
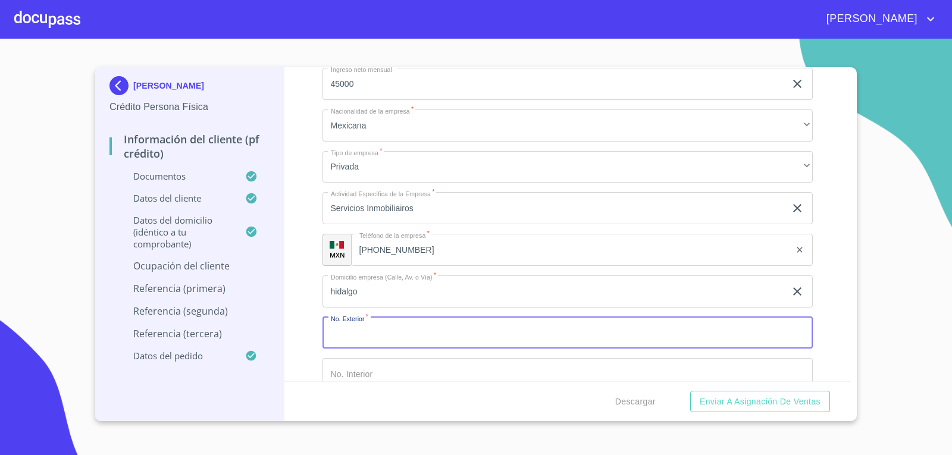
click at [486, 332] on input "Documento de identificación.   *" at bounding box center [567, 333] width 491 height 32
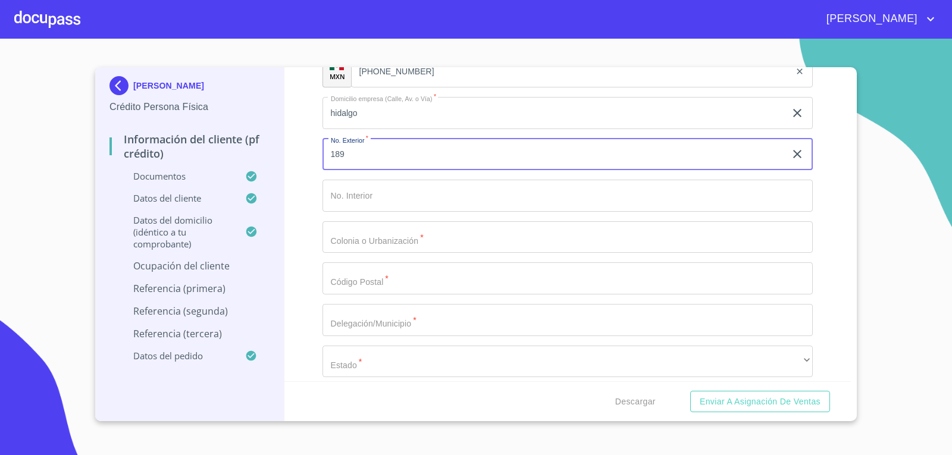
type input "189"
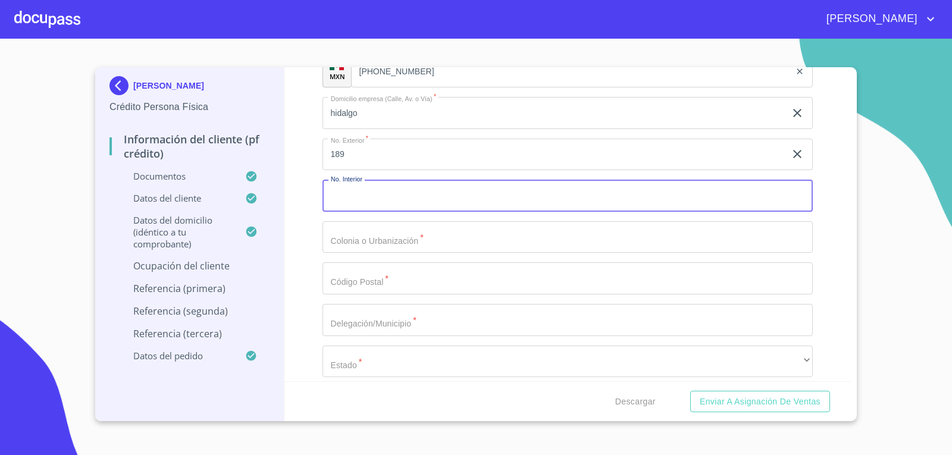
click at [391, 203] on input "Documento de identificación.   *" at bounding box center [567, 196] width 491 height 32
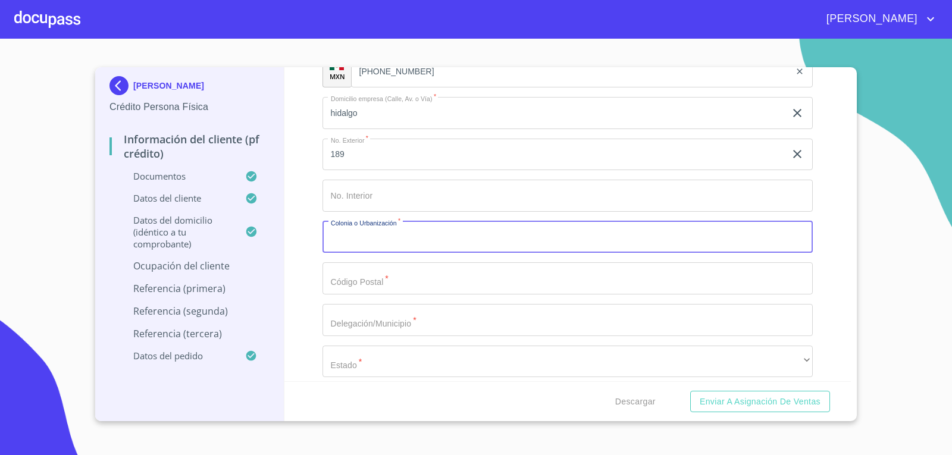
click at [398, 238] on input "Documento de identificación.   *" at bounding box center [567, 237] width 491 height 32
type input "[DEMOGRAPHIC_DATA][PERSON_NAME]"
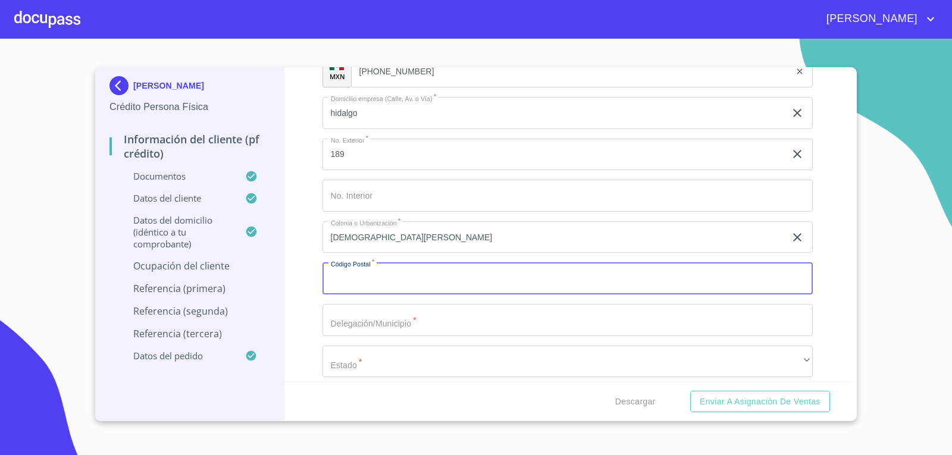
click at [398, 281] on input "Documento de identificación.   *" at bounding box center [567, 278] width 491 height 32
type input "45770"
click at [395, 321] on input "Documento de identificación.   *" at bounding box center [567, 320] width 491 height 32
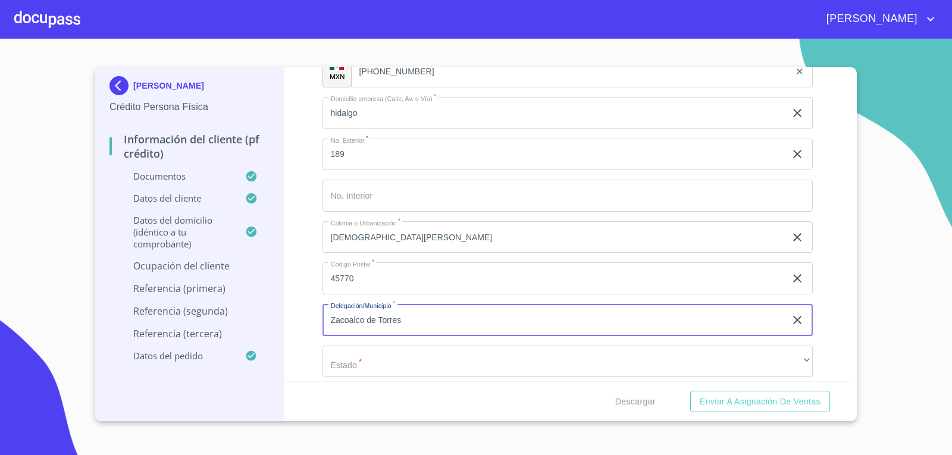
type input "Zacoalco de Torres"
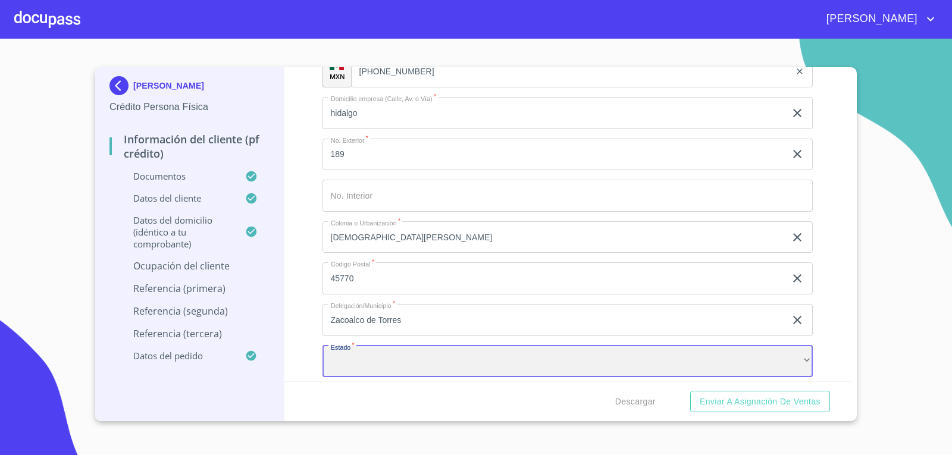
click at [431, 355] on div "​" at bounding box center [567, 362] width 491 height 32
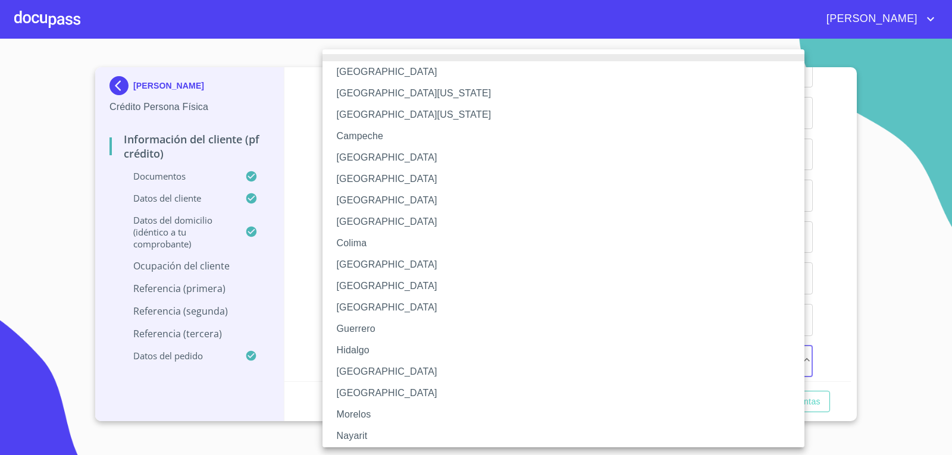
click at [371, 368] on li "[GEOGRAPHIC_DATA]" at bounding box center [567, 371] width 491 height 21
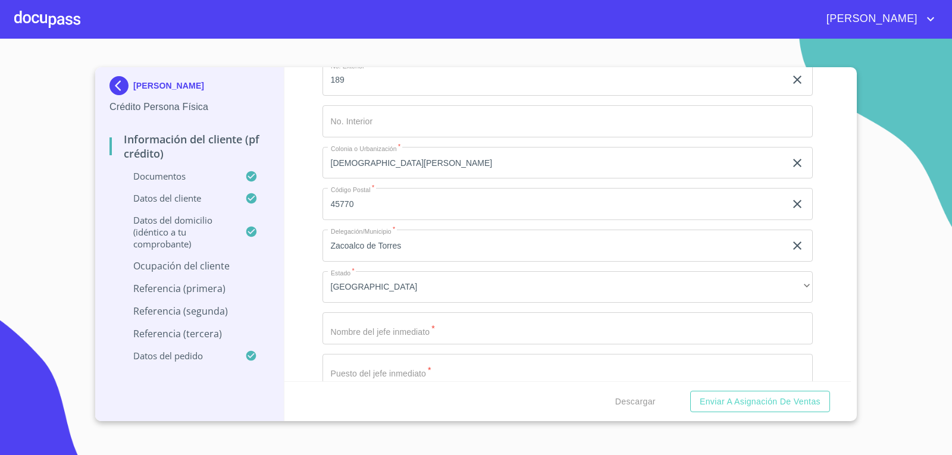
scroll to position [5650, 0]
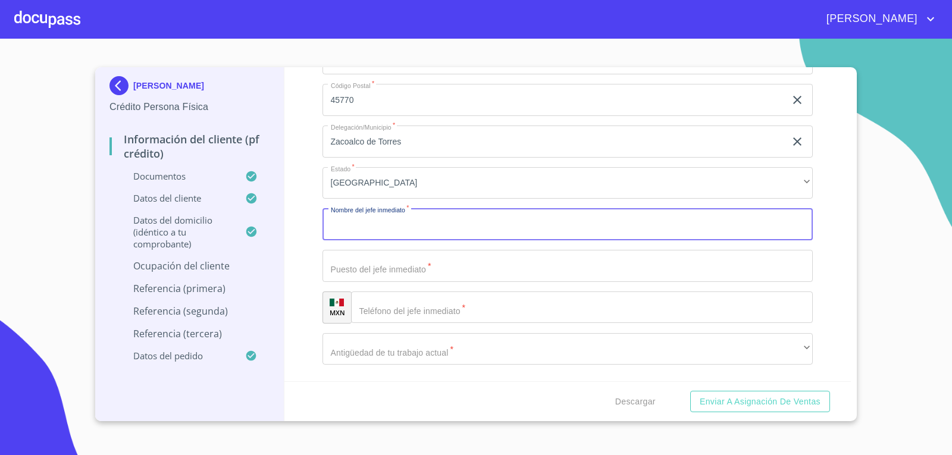
click at [363, 225] on input "Documento de identificación.   *" at bounding box center [567, 224] width 491 height 32
type input "[PERSON_NAME]"
click at [384, 275] on input "Documento de identificación.   *" at bounding box center [567, 266] width 491 height 32
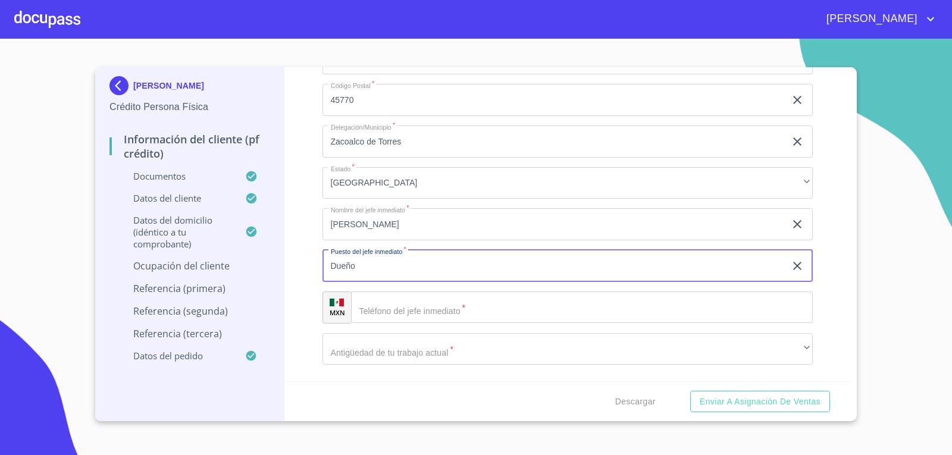
type input "Dueño"
click at [419, 305] on input "Documento de identificación.   *" at bounding box center [582, 307] width 462 height 32
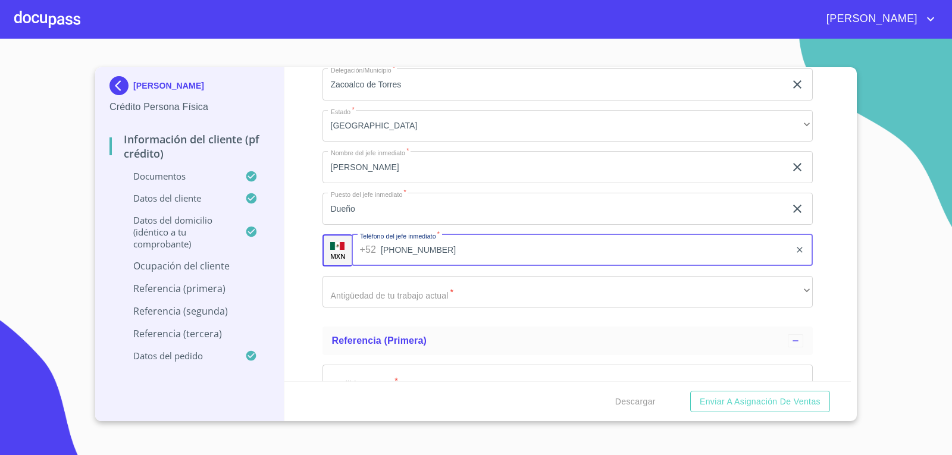
scroll to position [5769, 0]
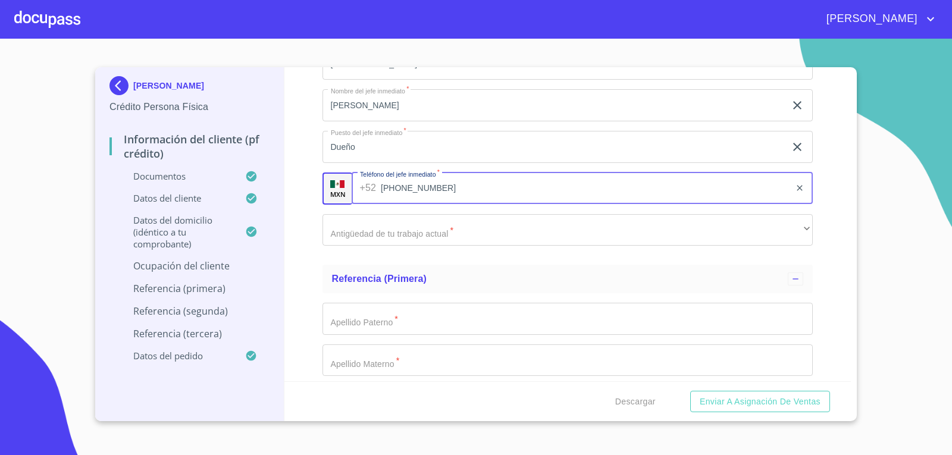
type input "[PHONE_NUMBER]"
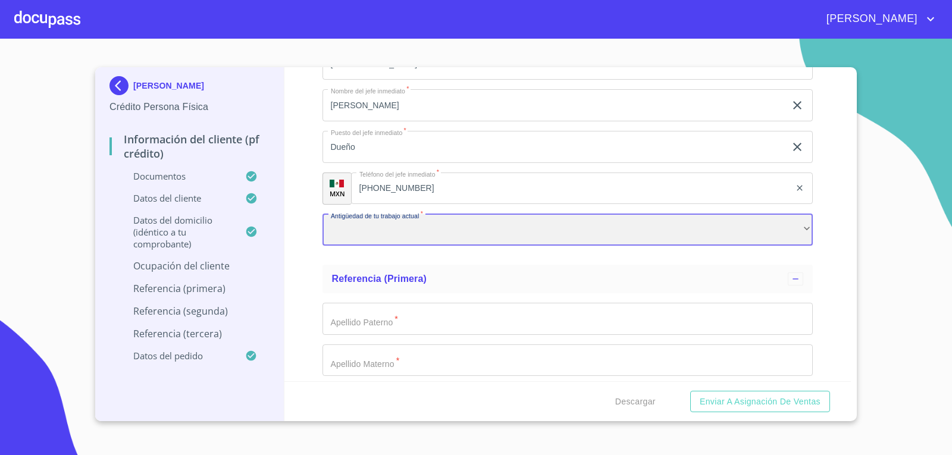
click at [544, 237] on div "​" at bounding box center [567, 230] width 491 height 32
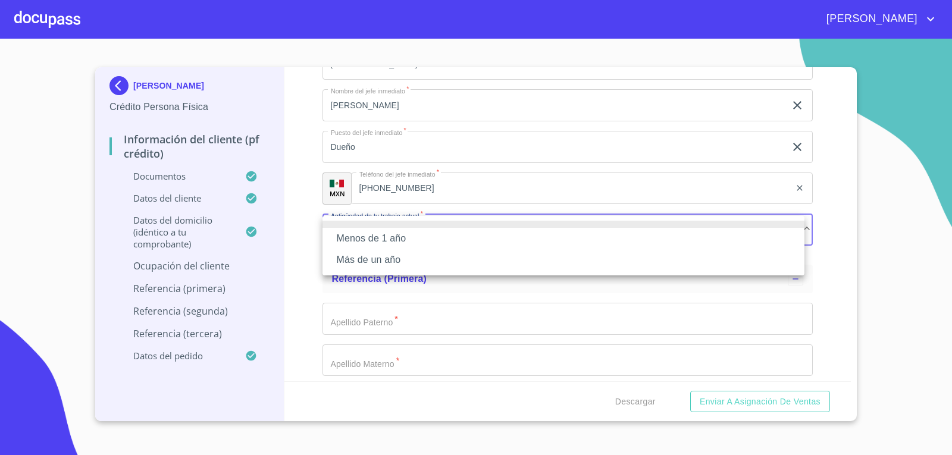
click at [461, 260] on li "Más de un año" at bounding box center [563, 259] width 482 height 21
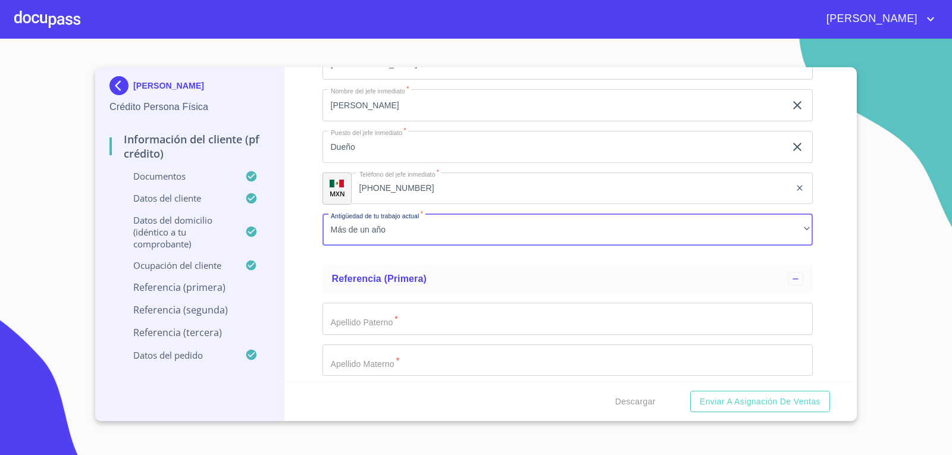
click at [300, 261] on div "Información del cliente (PF crédito) Documentos Documento de identificación.   …" at bounding box center [567, 224] width 567 height 314
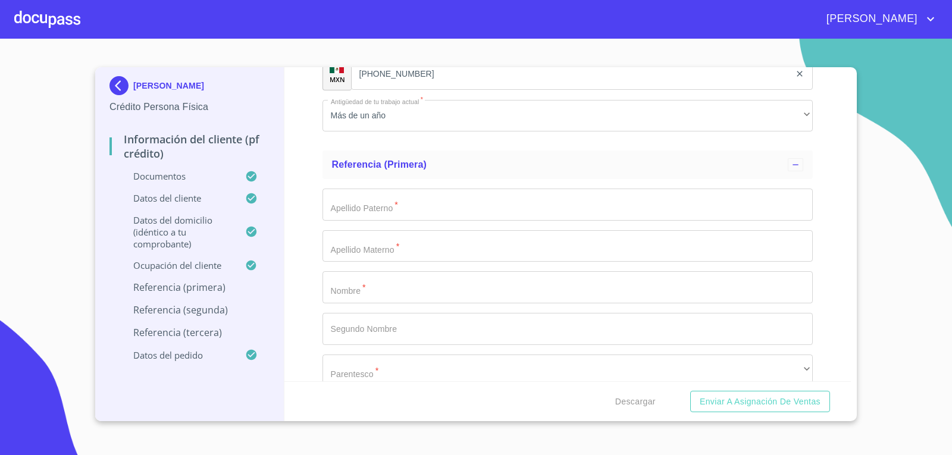
scroll to position [5888, 0]
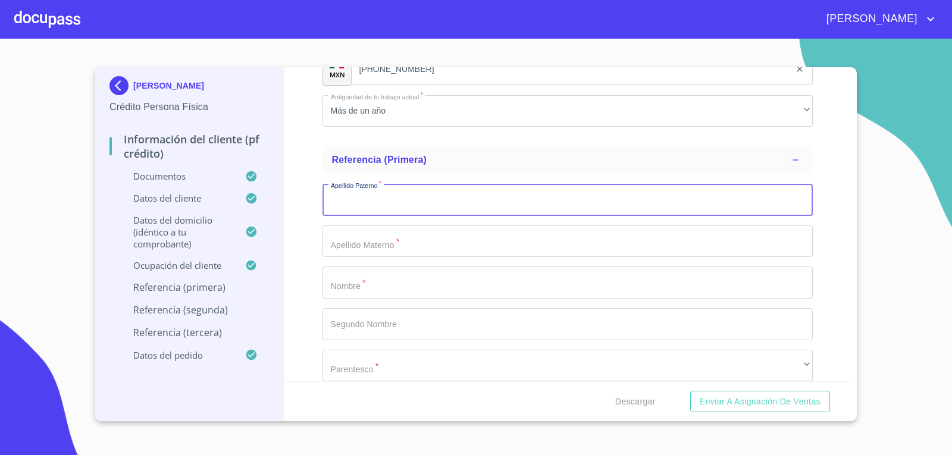
click at [364, 203] on input "Documento de identificación.   *" at bounding box center [567, 200] width 491 height 32
type input "[PERSON_NAME]"
click at [381, 249] on input "Documento de identificación.   *" at bounding box center [567, 241] width 491 height 32
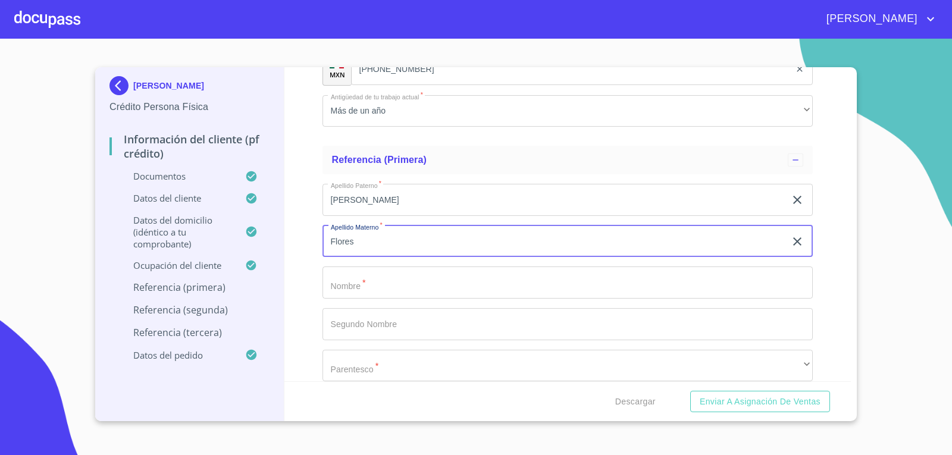
type input "Flores"
click at [398, 294] on input "Documento de identificación.   *" at bounding box center [567, 282] width 491 height 32
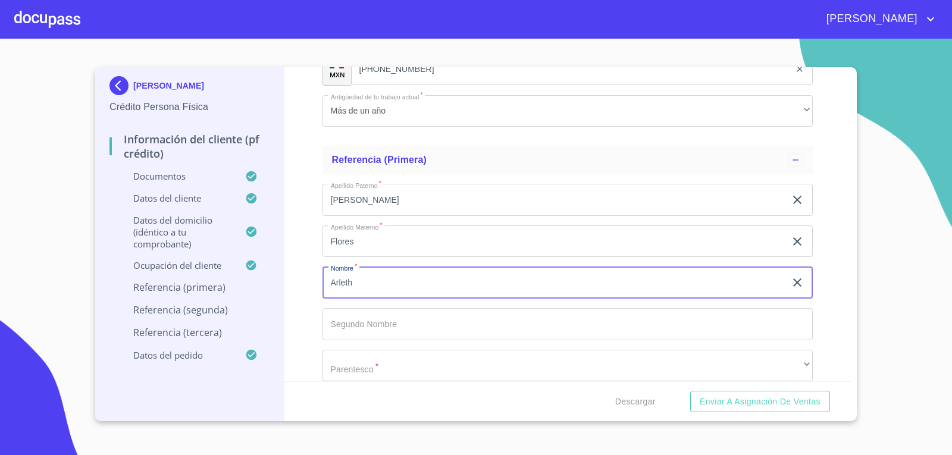
type input "Arleth"
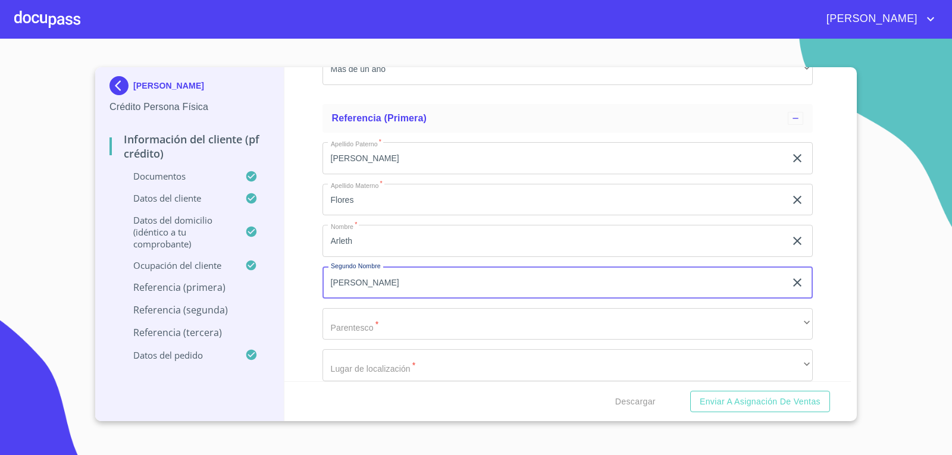
scroll to position [5947, 0]
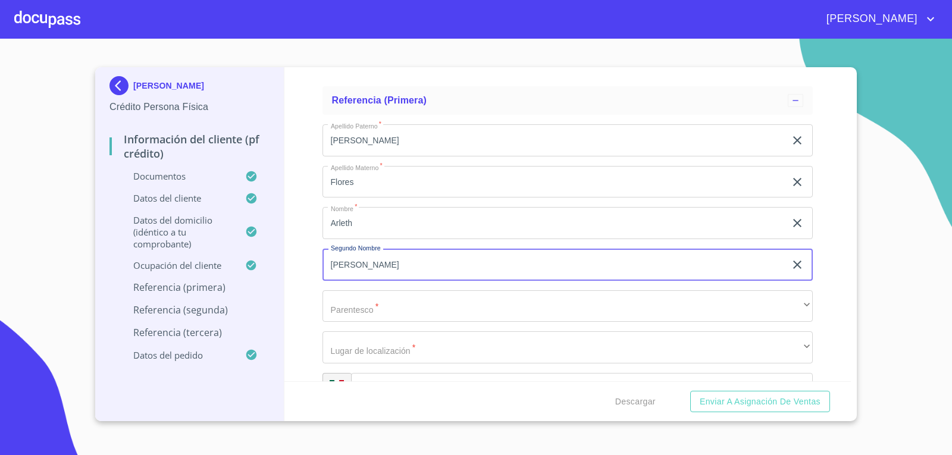
type input "[PERSON_NAME]"
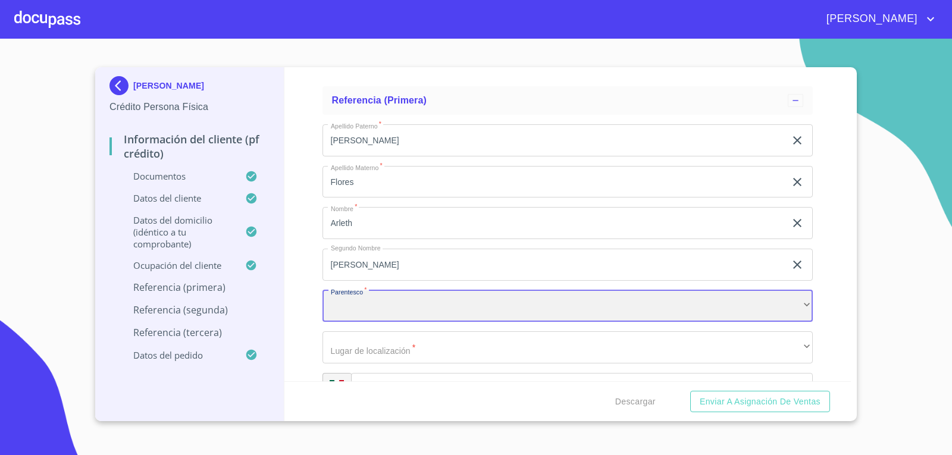
click at [404, 308] on div "​" at bounding box center [567, 306] width 491 height 32
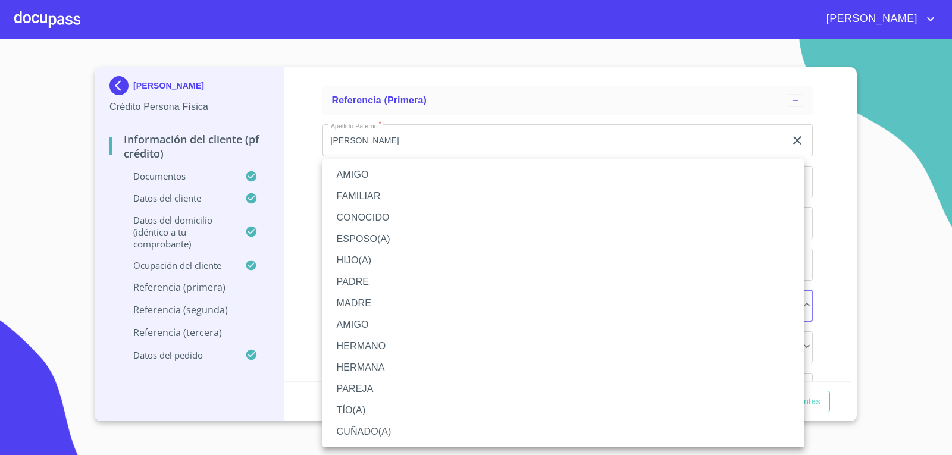
click at [821, 191] on div at bounding box center [476, 227] width 952 height 455
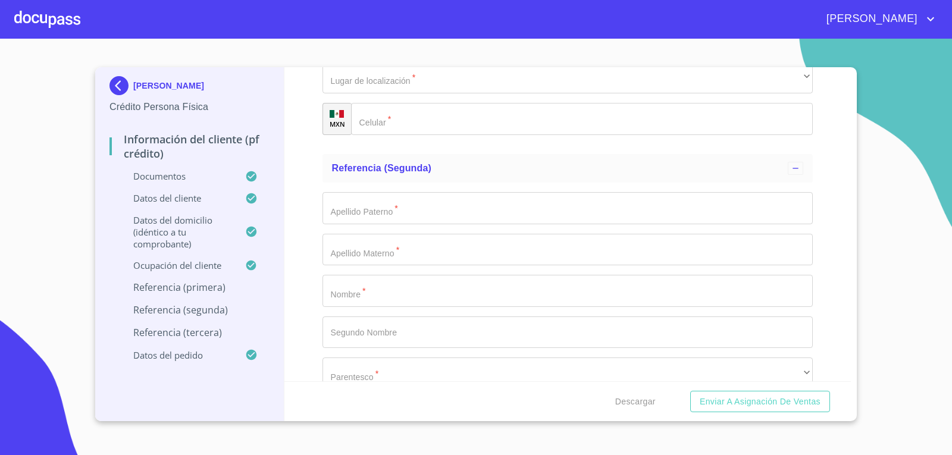
scroll to position [6245, 0]
